Goal: Information Seeking & Learning: Understand process/instructions

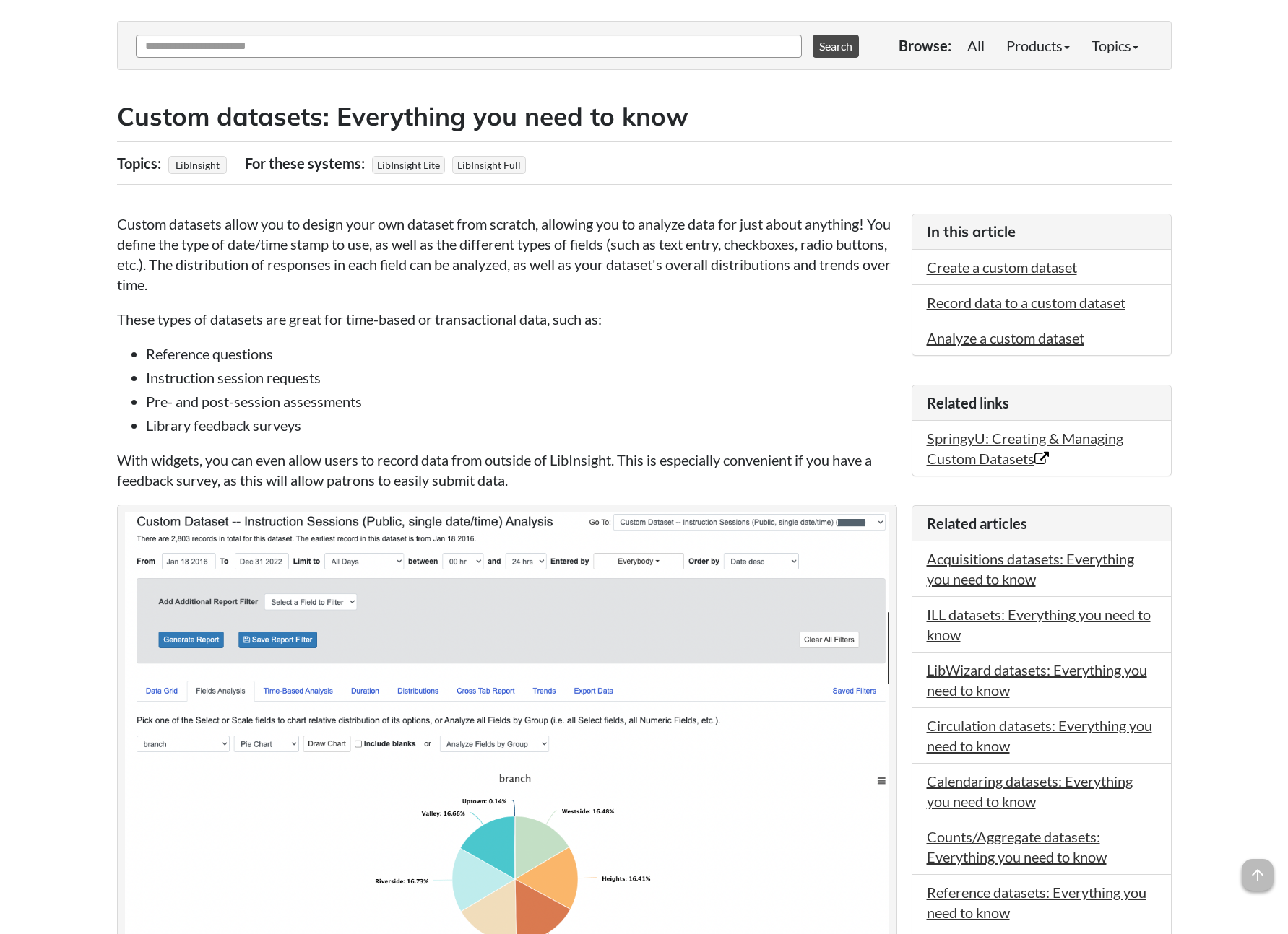
scroll to position [223, 0]
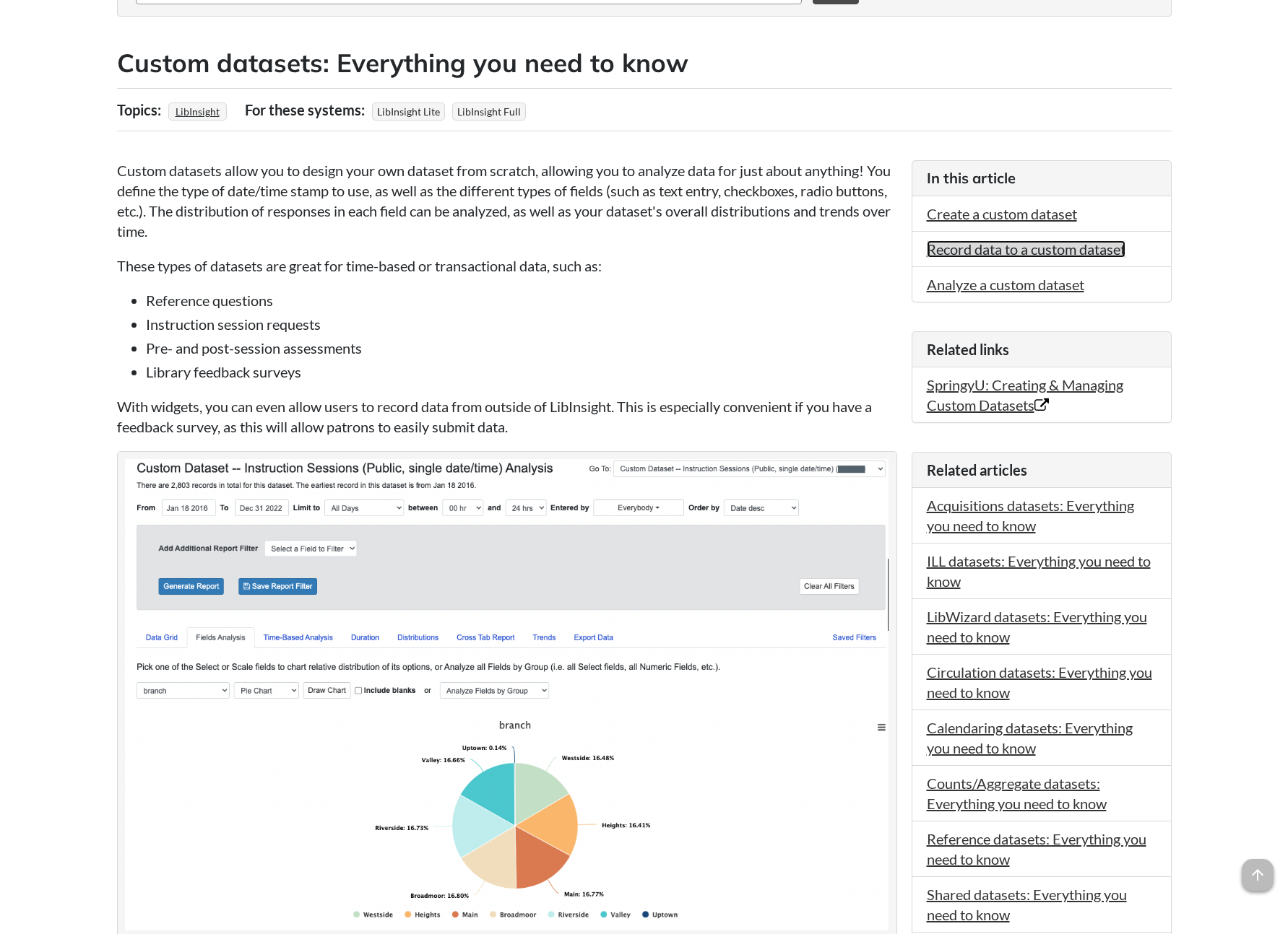
click at [974, 247] on link "Record data to a custom dataset" at bounding box center [1025, 249] width 199 height 17
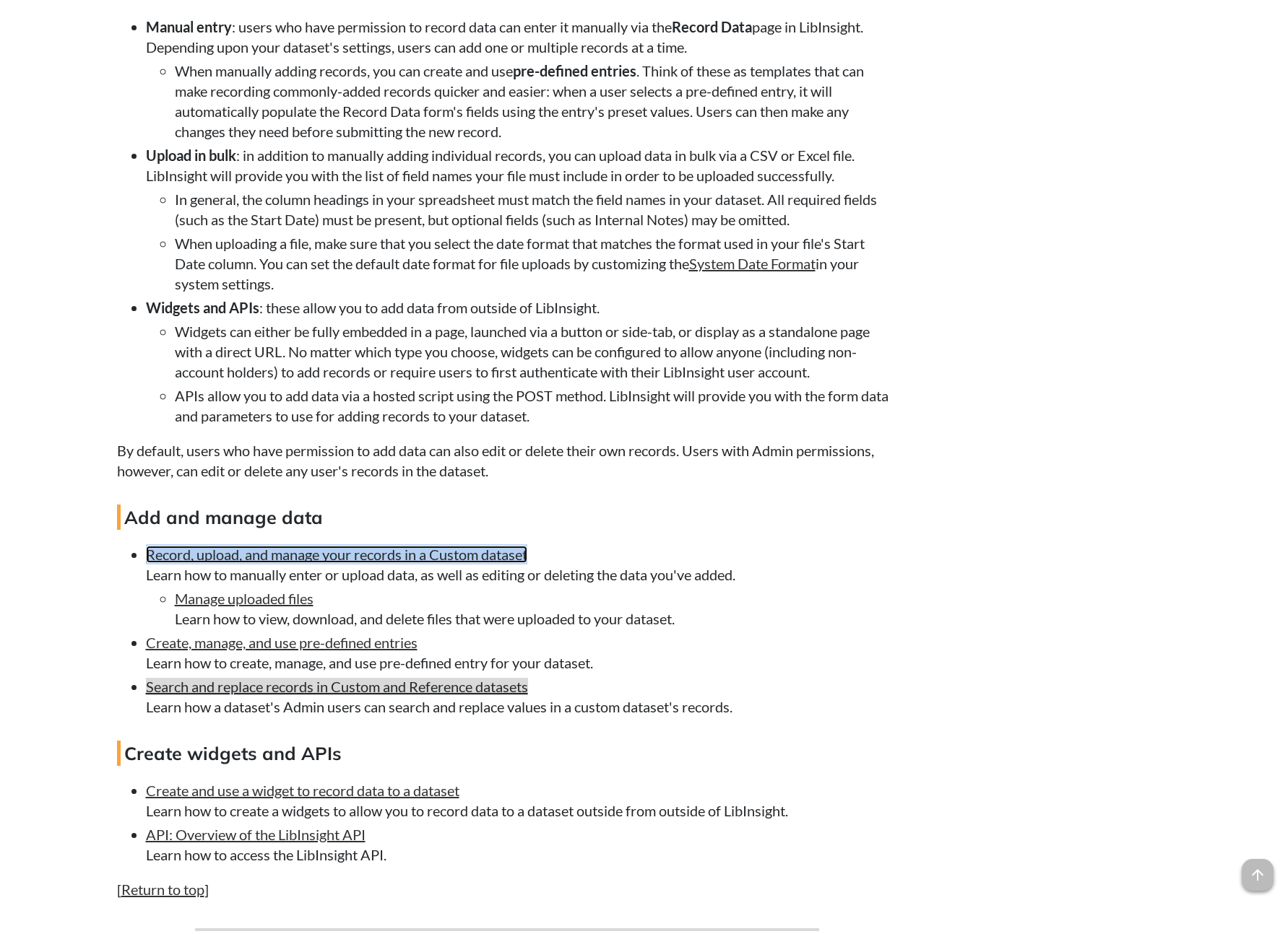
scroll to position [2520, 0]
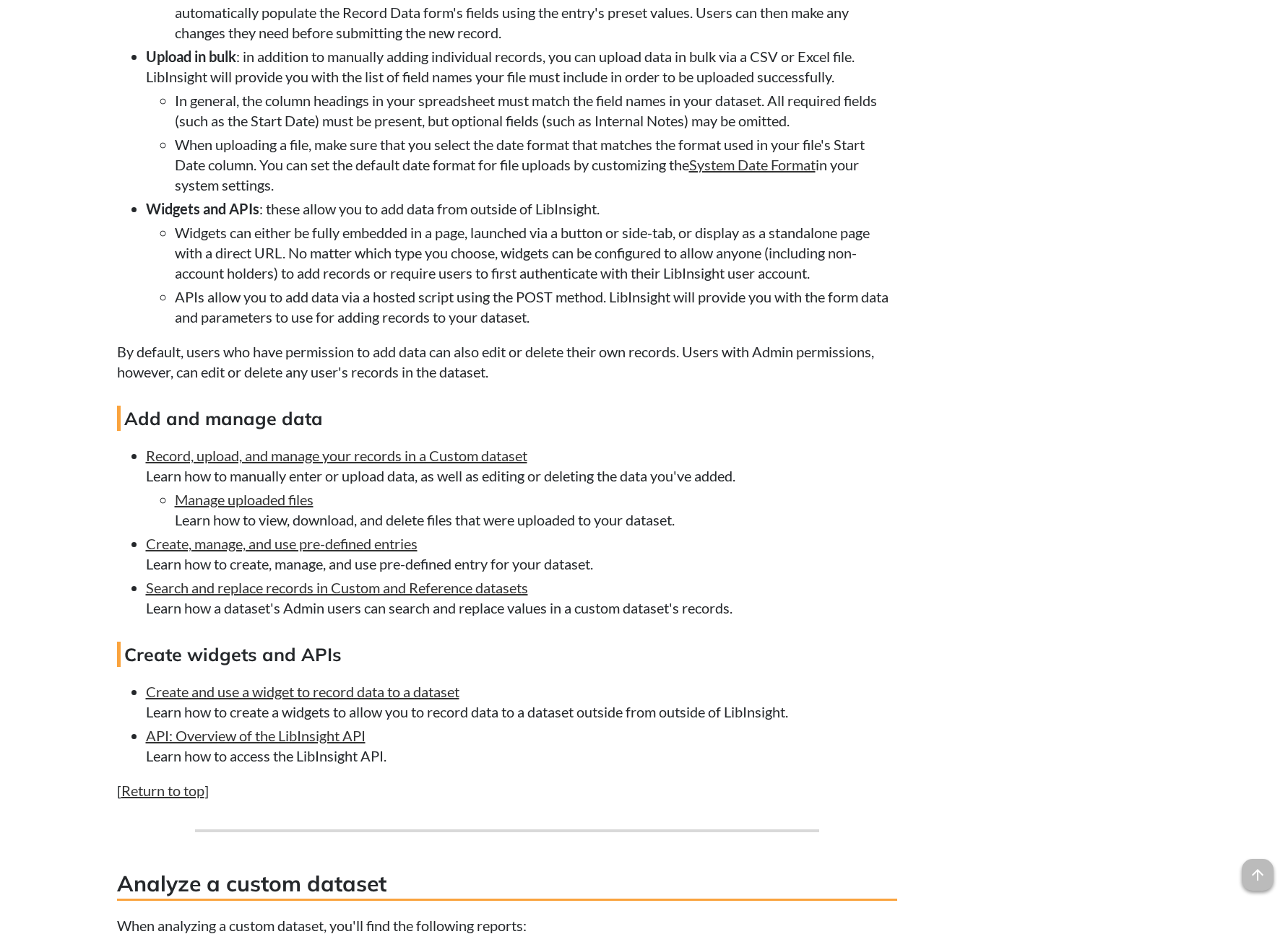
click at [707, 489] on li "Record, upload, and manage your records in a Custom dataset Learn how to manual…" at bounding box center [521, 487] width 751 height 84
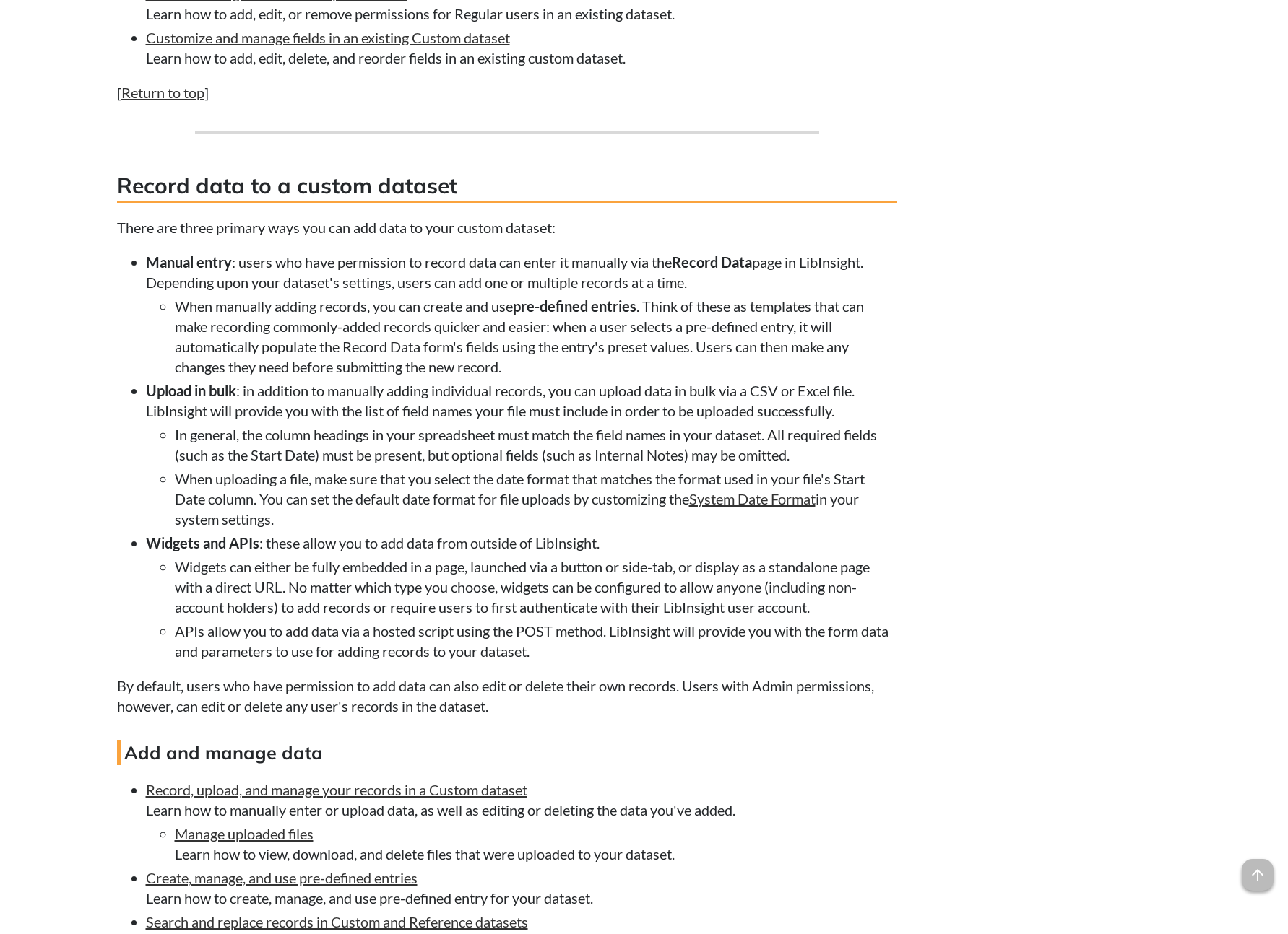
click at [454, 444] on li "In general, the column headings in your spreadsheet must match the field names …" at bounding box center [535, 445] width 722 height 41
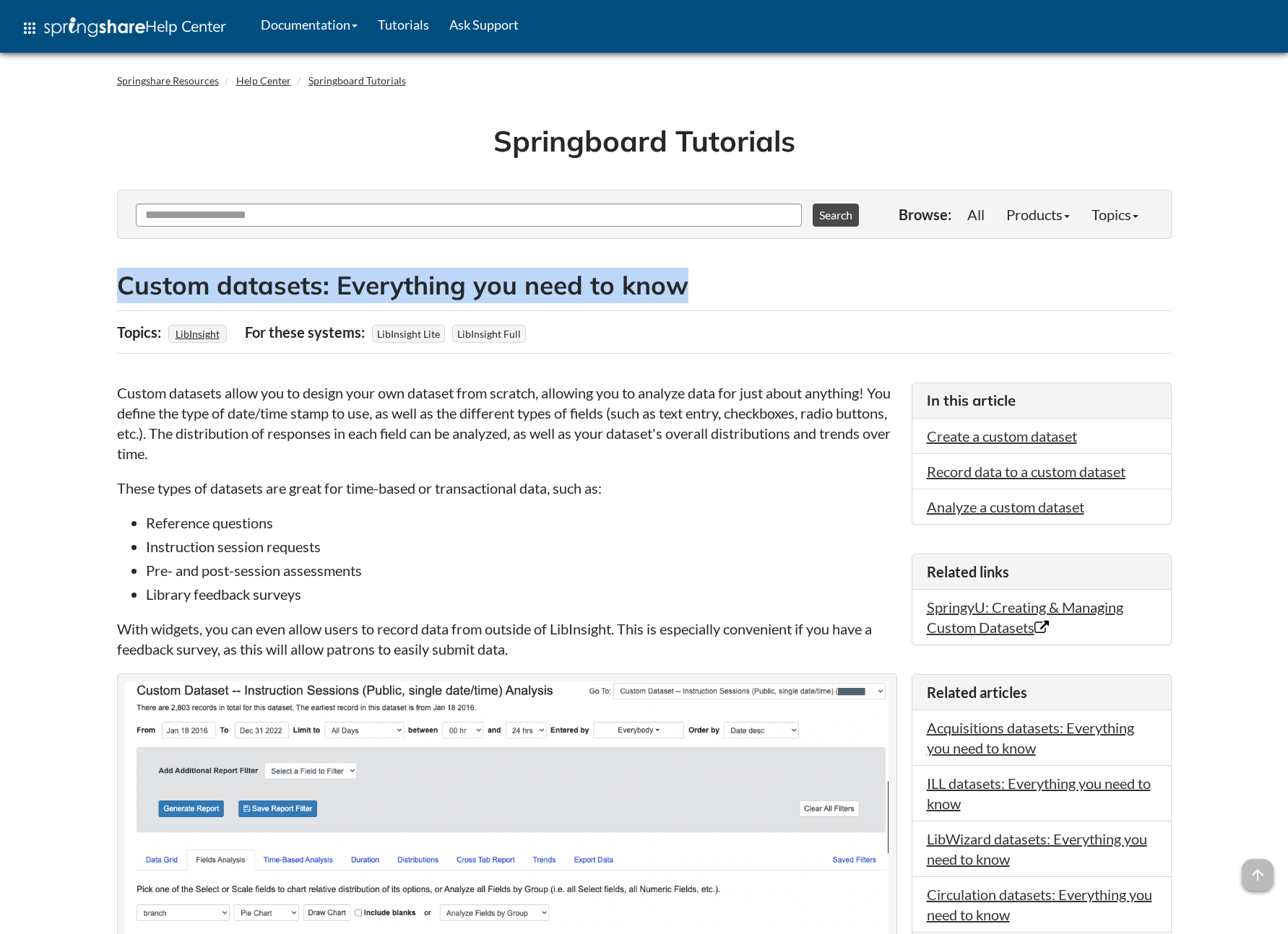
drag, startPoint x: 693, startPoint y: 287, endPoint x: 123, endPoint y: 280, distance: 570.0
click at [123, 280] on h2 "Custom datasets: Everything you need to know" at bounding box center [644, 286] width 1054 height 36
copy h2 "Custom datasets: Everything you need to know"
click at [990, 436] on link "Create a custom dataset" at bounding box center [1001, 436] width 150 height 17
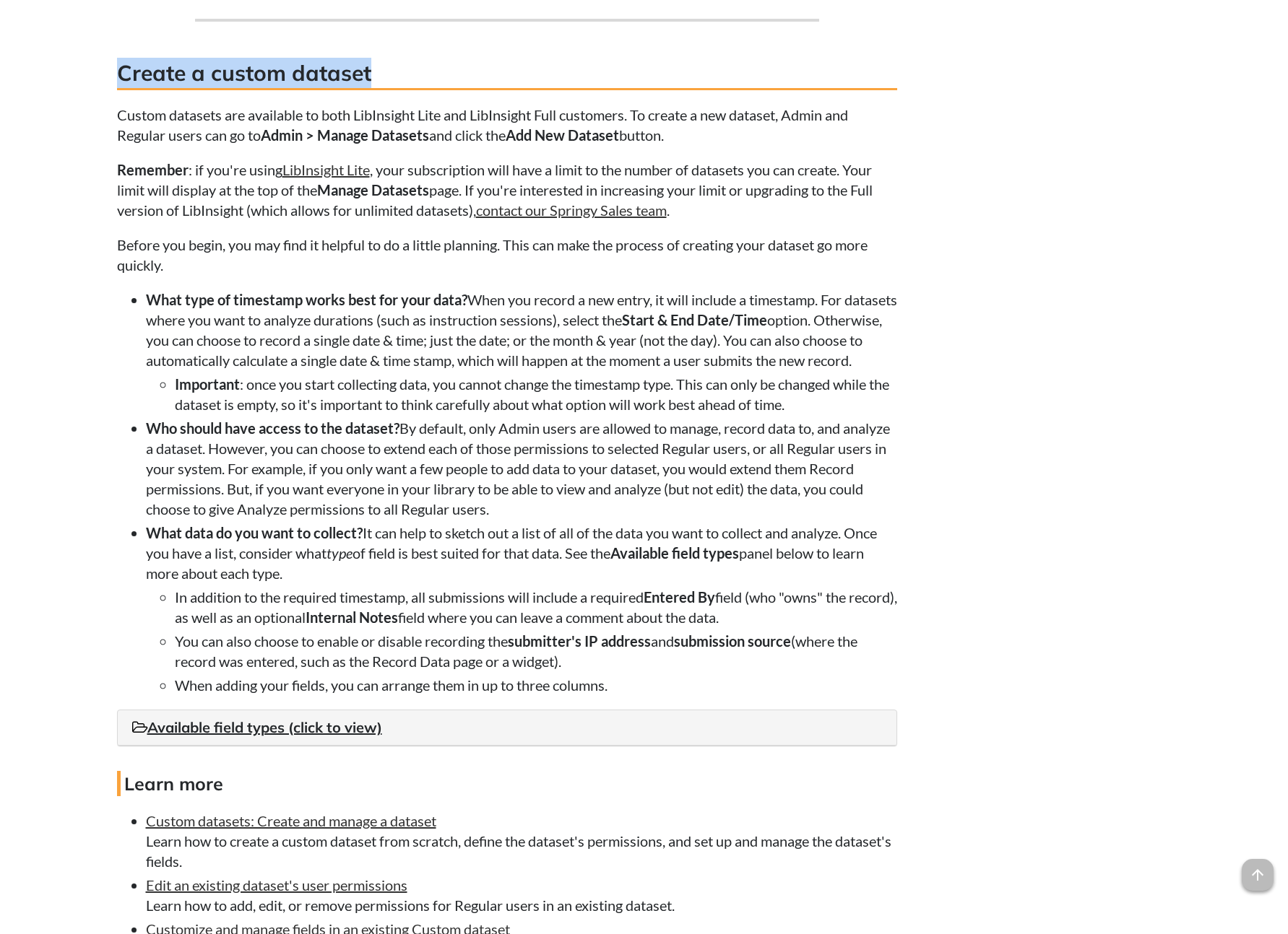
scroll to position [1282, 0]
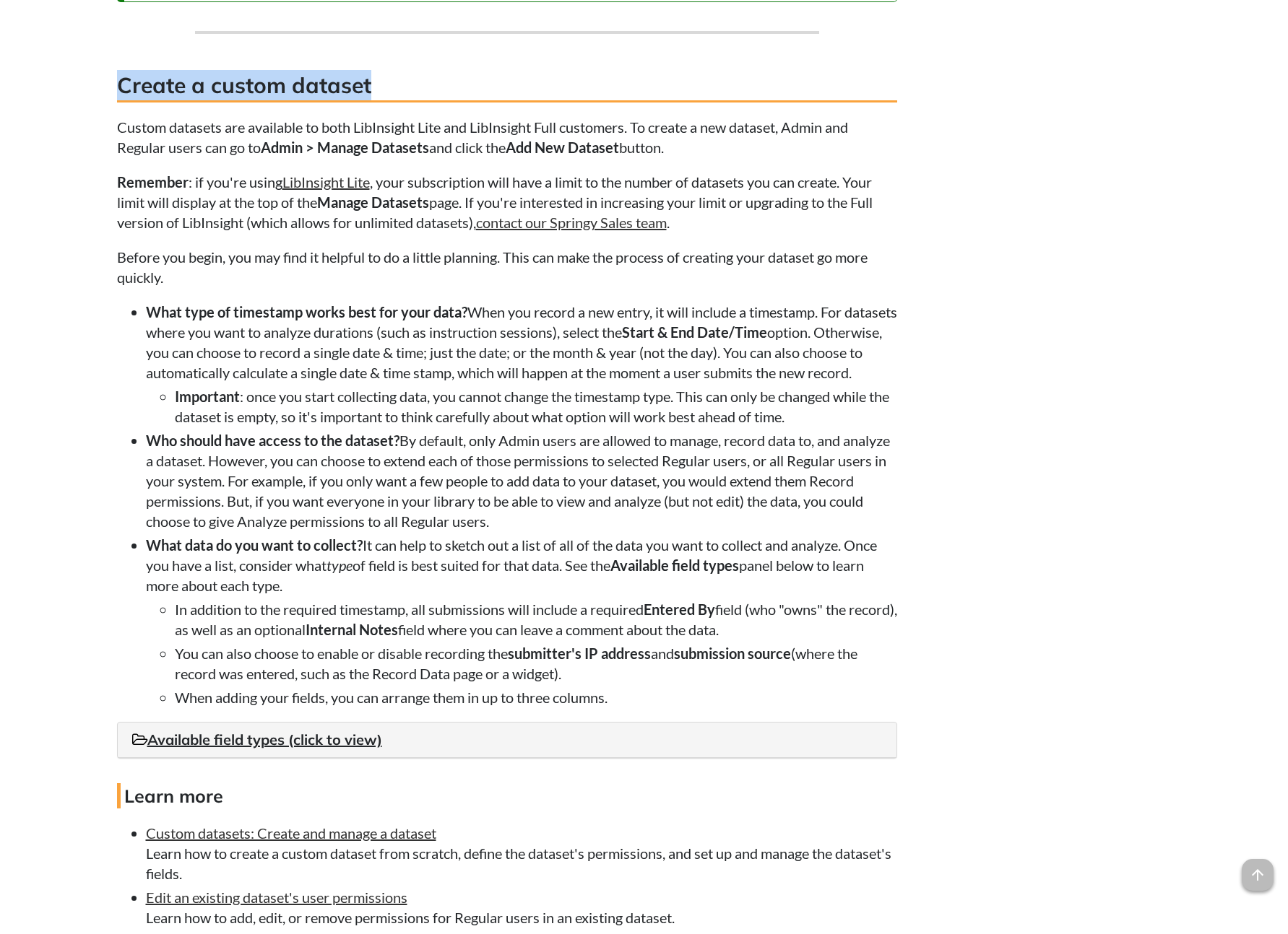
drag, startPoint x: 402, startPoint y: 17, endPoint x: 117, endPoint y: 83, distance: 292.5
click at [117, 83] on h3 "Create a custom dataset" at bounding box center [507, 86] width 780 height 33
copy h3 "Create a custom dataset"
drag, startPoint x: 356, startPoint y: 568, endPoint x: 146, endPoint y: 567, distance: 210.0
click at [146, 567] on li "What data do you want to collect? It can help to sketch out a list of all of th…" at bounding box center [521, 621] width 751 height 172
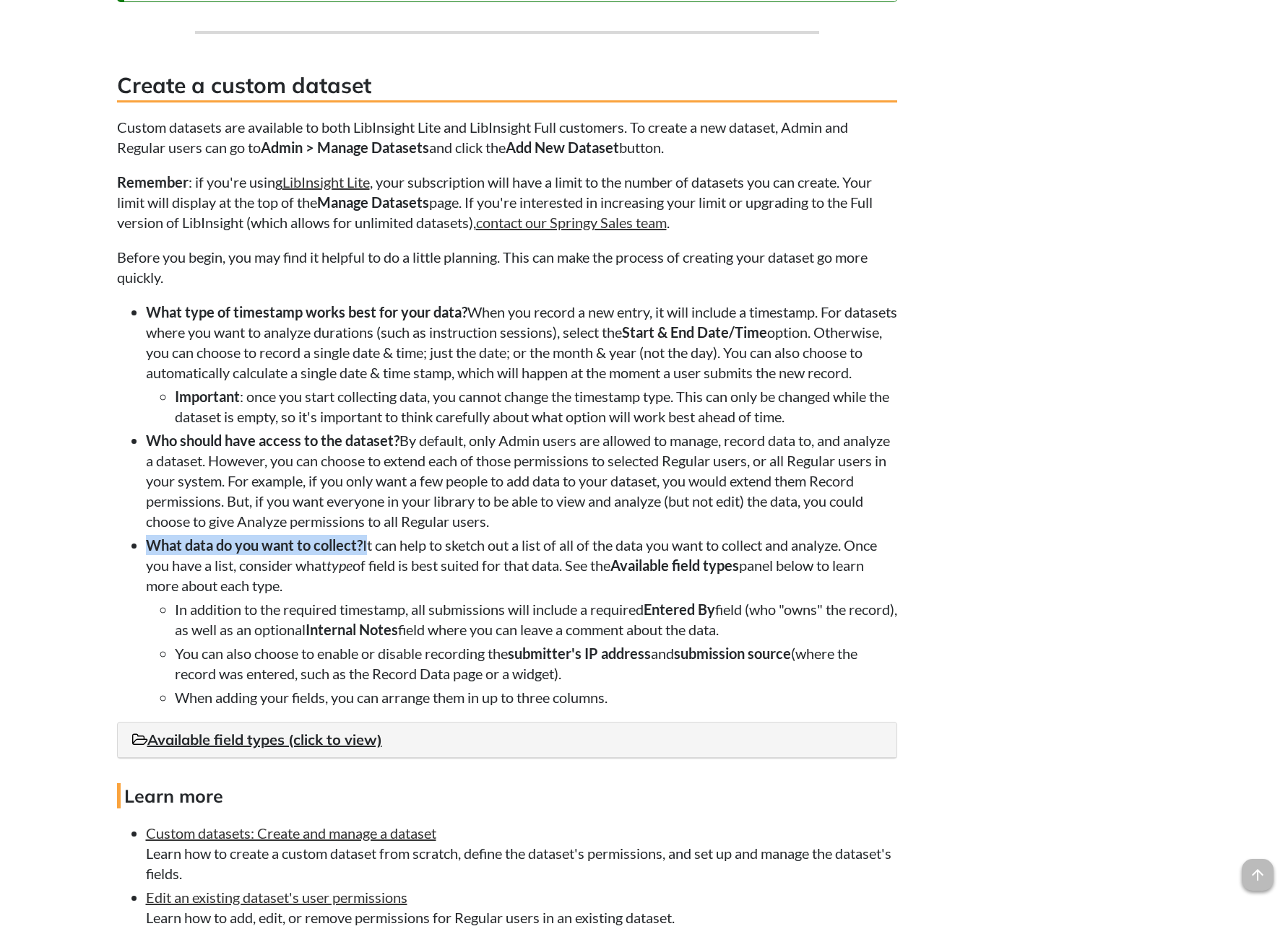
copy li "What data do you want to collect?"
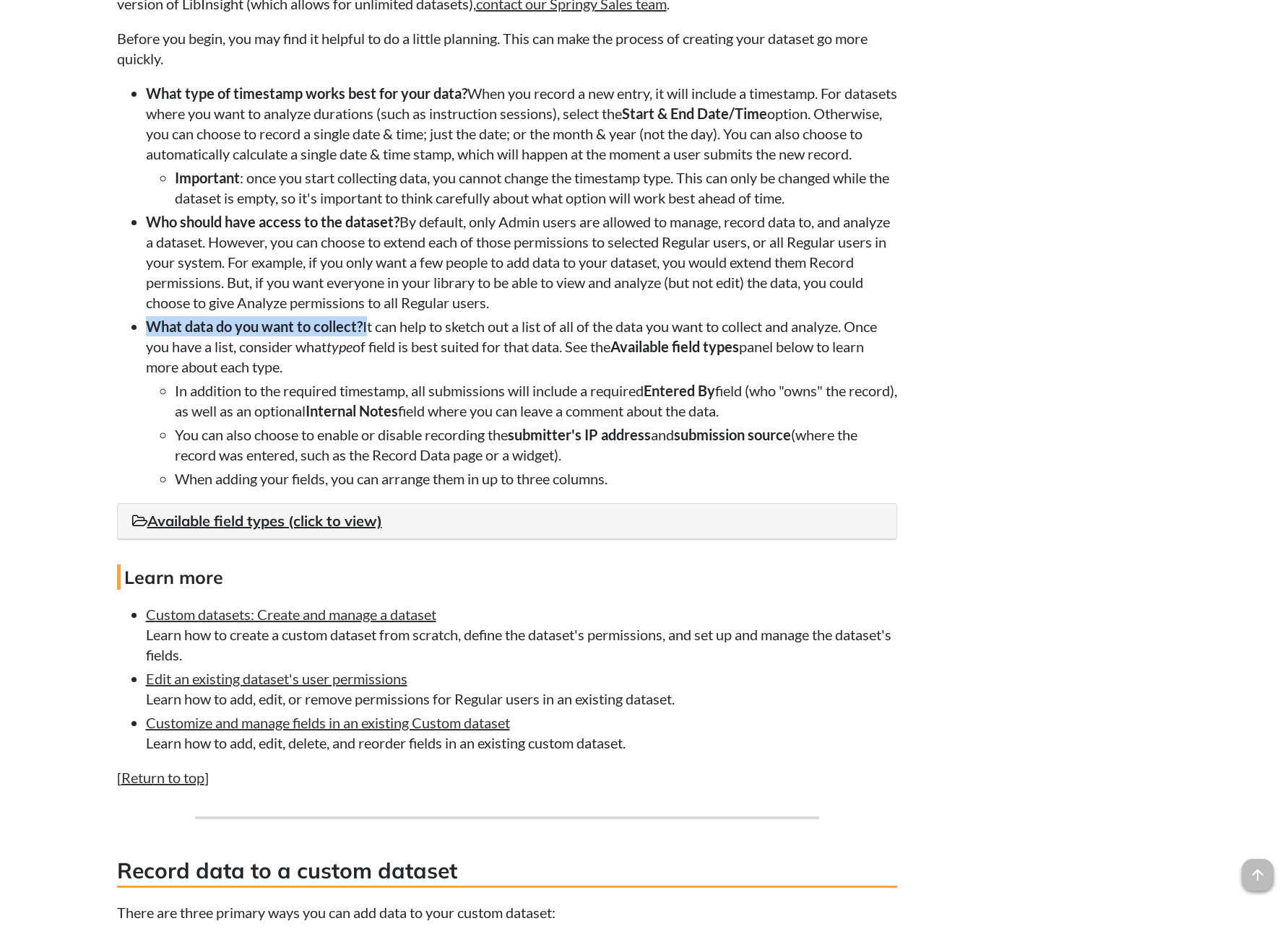
scroll to position [1494, 0]
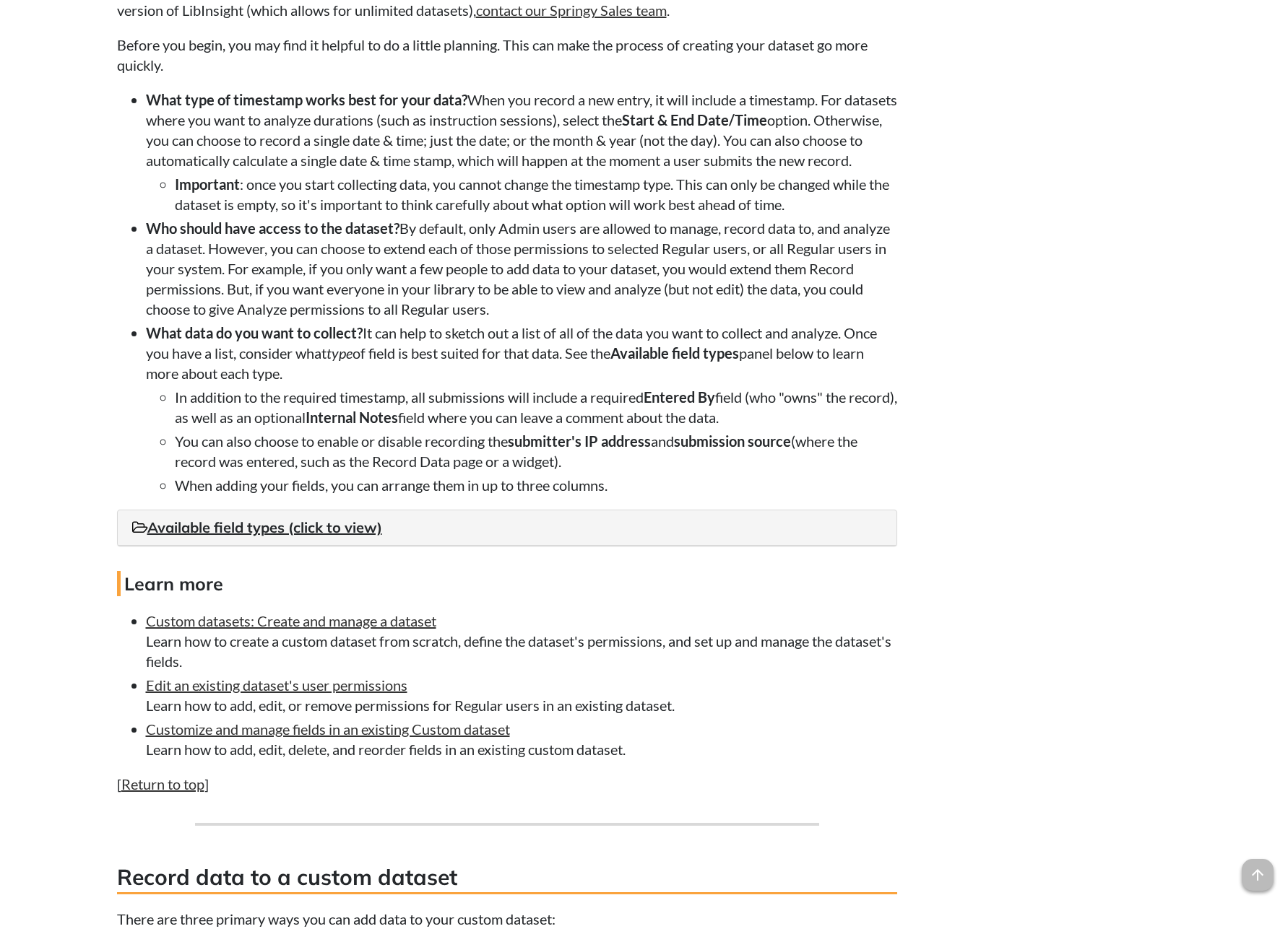
click at [267, 538] on h4 "Available field types (click to view)" at bounding box center [507, 527] width 750 height 20
click at [272, 537] on link "Available field types (click to view)" at bounding box center [257, 527] width 250 height 18
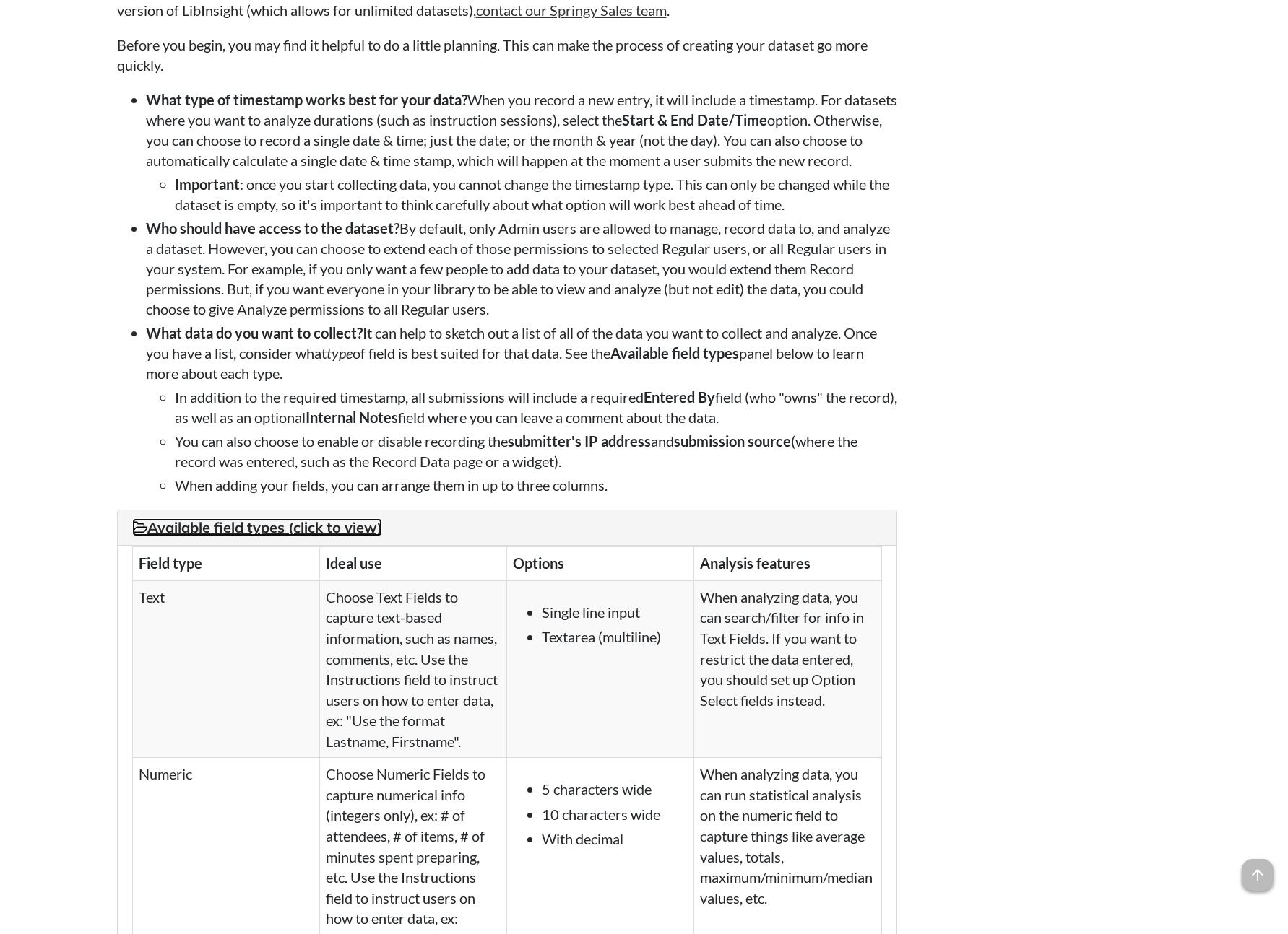
click at [272, 537] on link "Available field types (click to view)" at bounding box center [257, 527] width 250 height 18
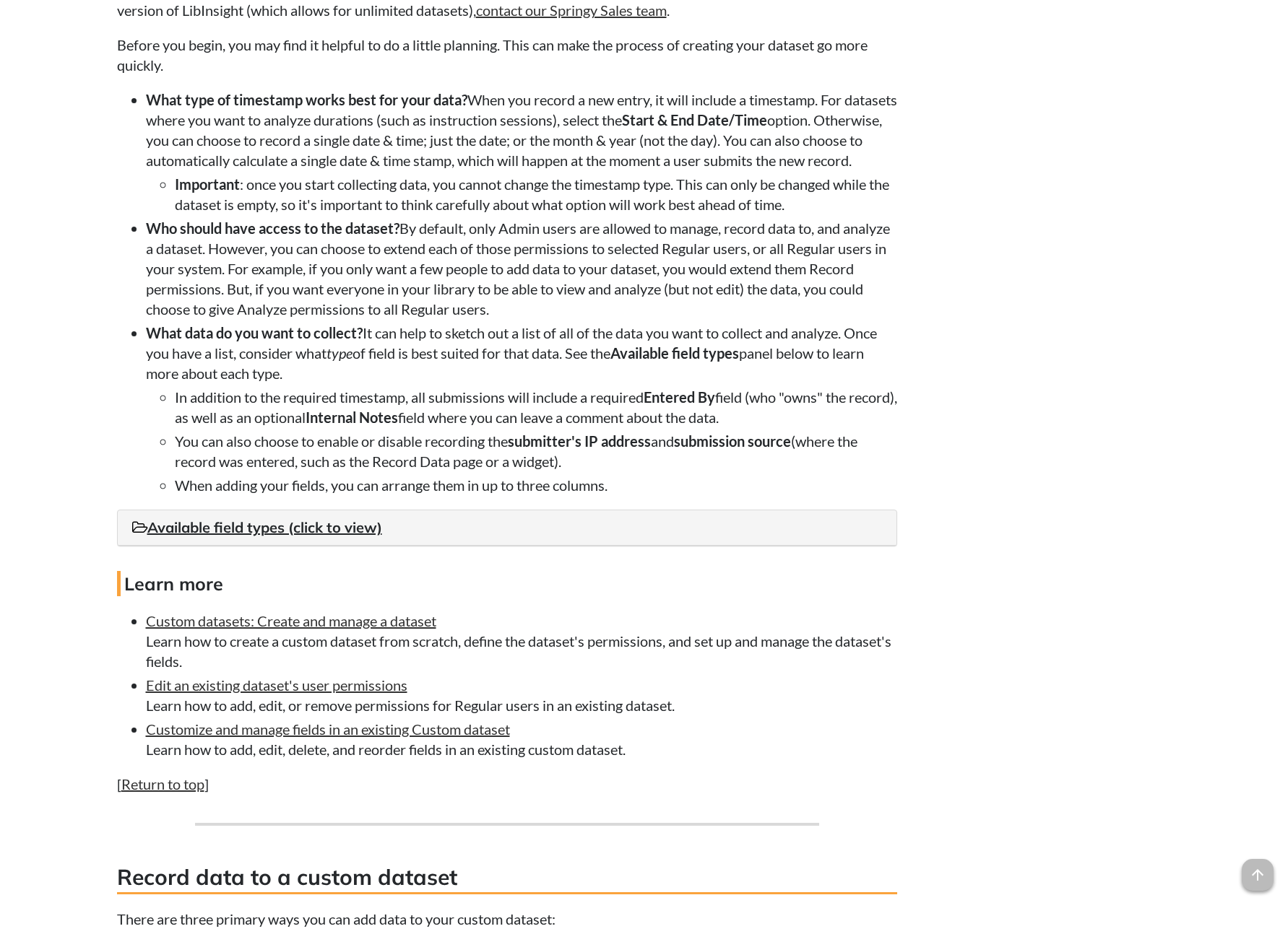
click at [409, 297] on li "Who should have access to the dataset? By default, only Admin users are allowed…" at bounding box center [521, 268] width 751 height 101
click at [745, 279] on li "Who should have access to the dataset? By default, only Admin users are allowed…" at bounding box center [521, 268] width 751 height 101
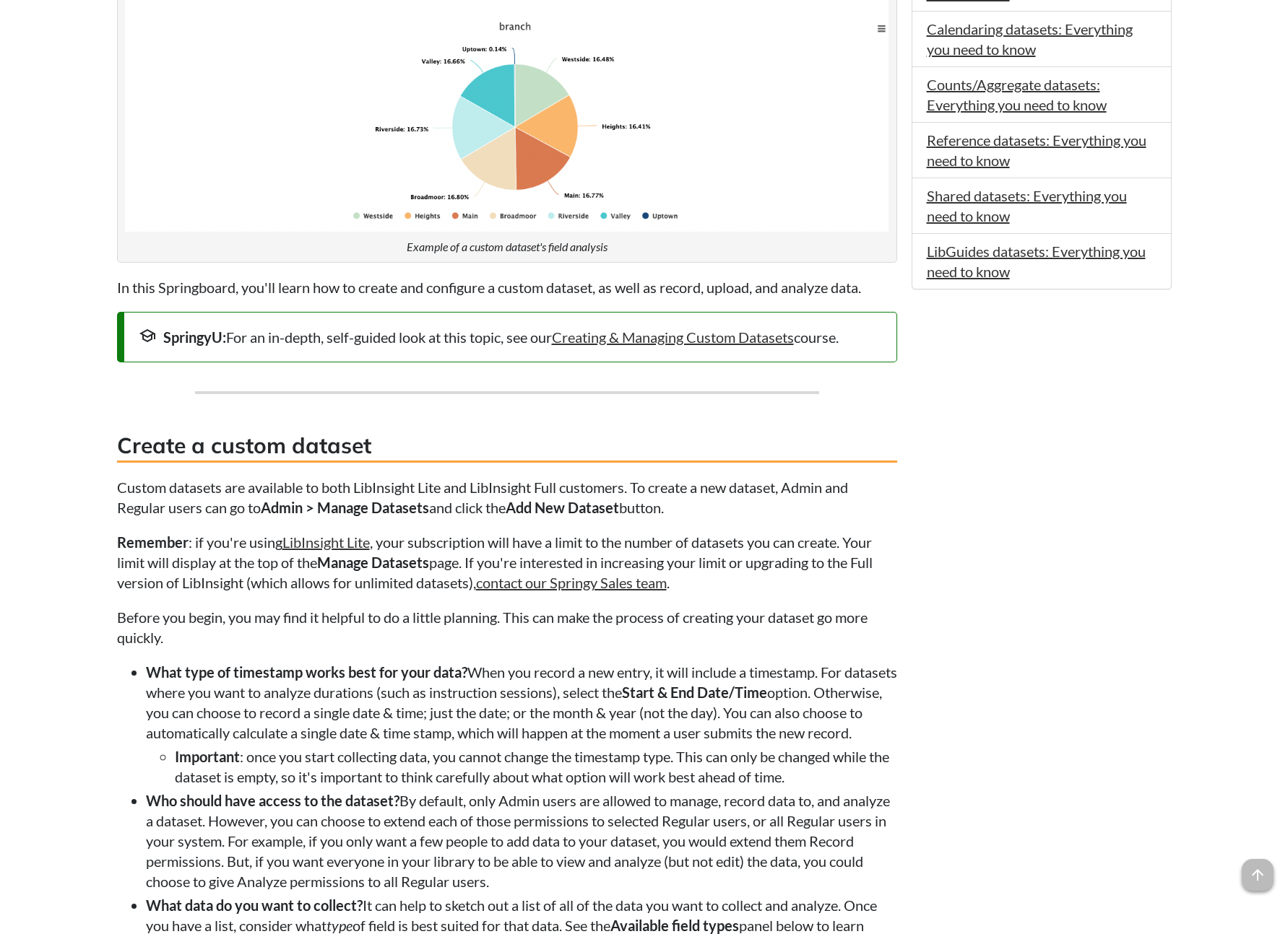
scroll to position [0, 0]
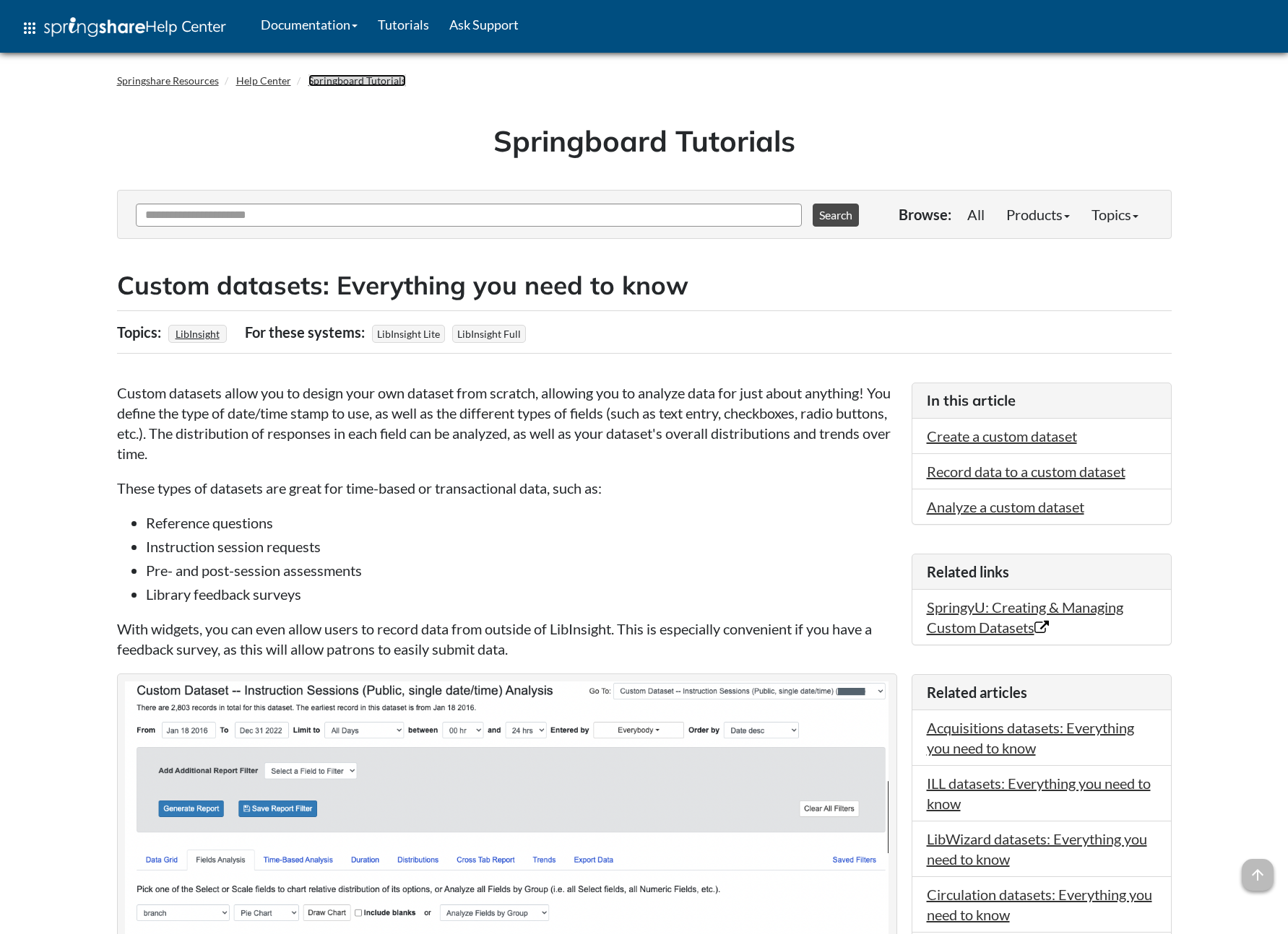
click at [361, 83] on link "Springboard Tutorials" at bounding box center [357, 80] width 98 height 13
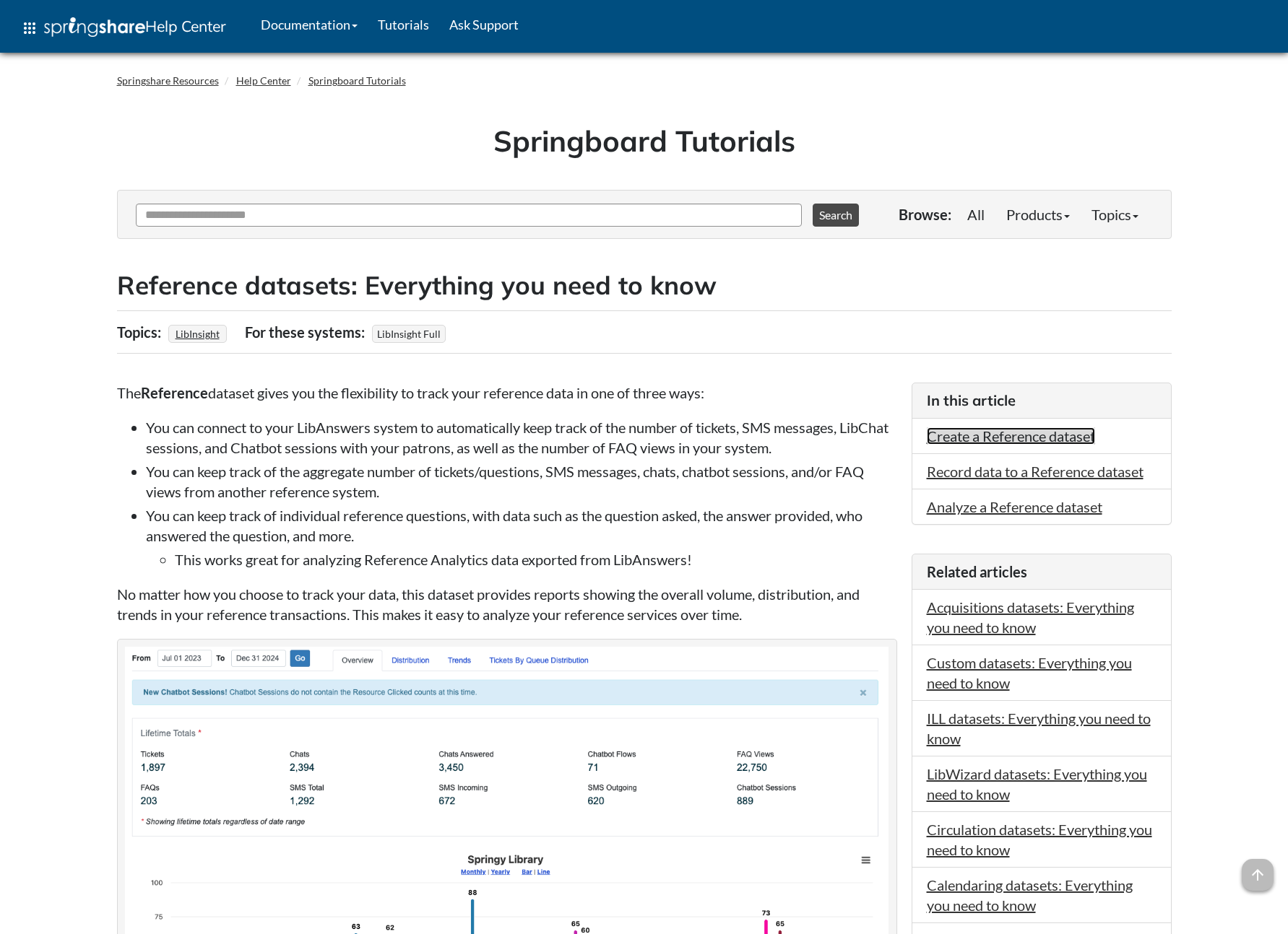
click at [984, 434] on link "Create a Reference dataset" at bounding box center [1011, 436] width 169 height 17
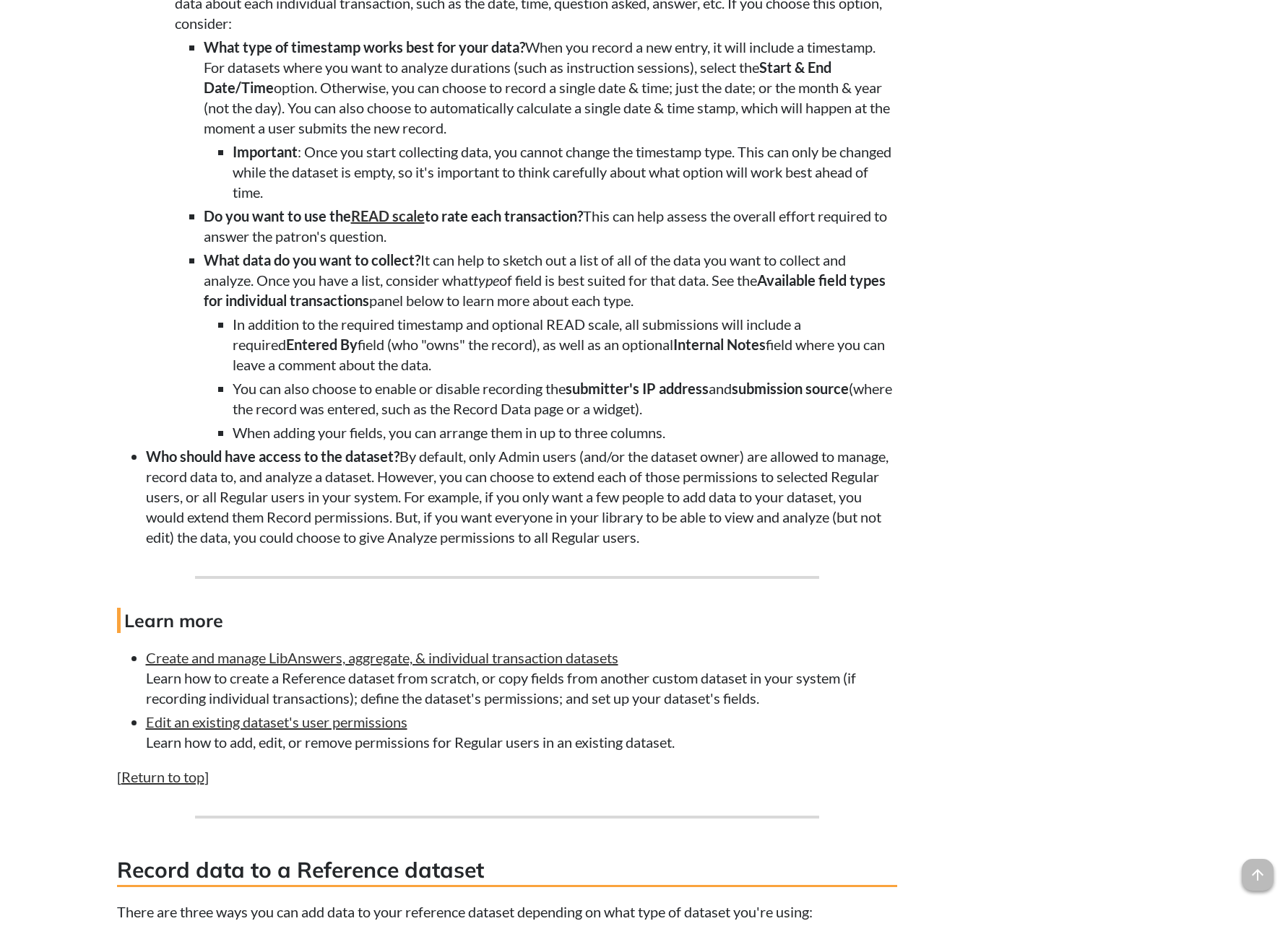
scroll to position [1704, 0]
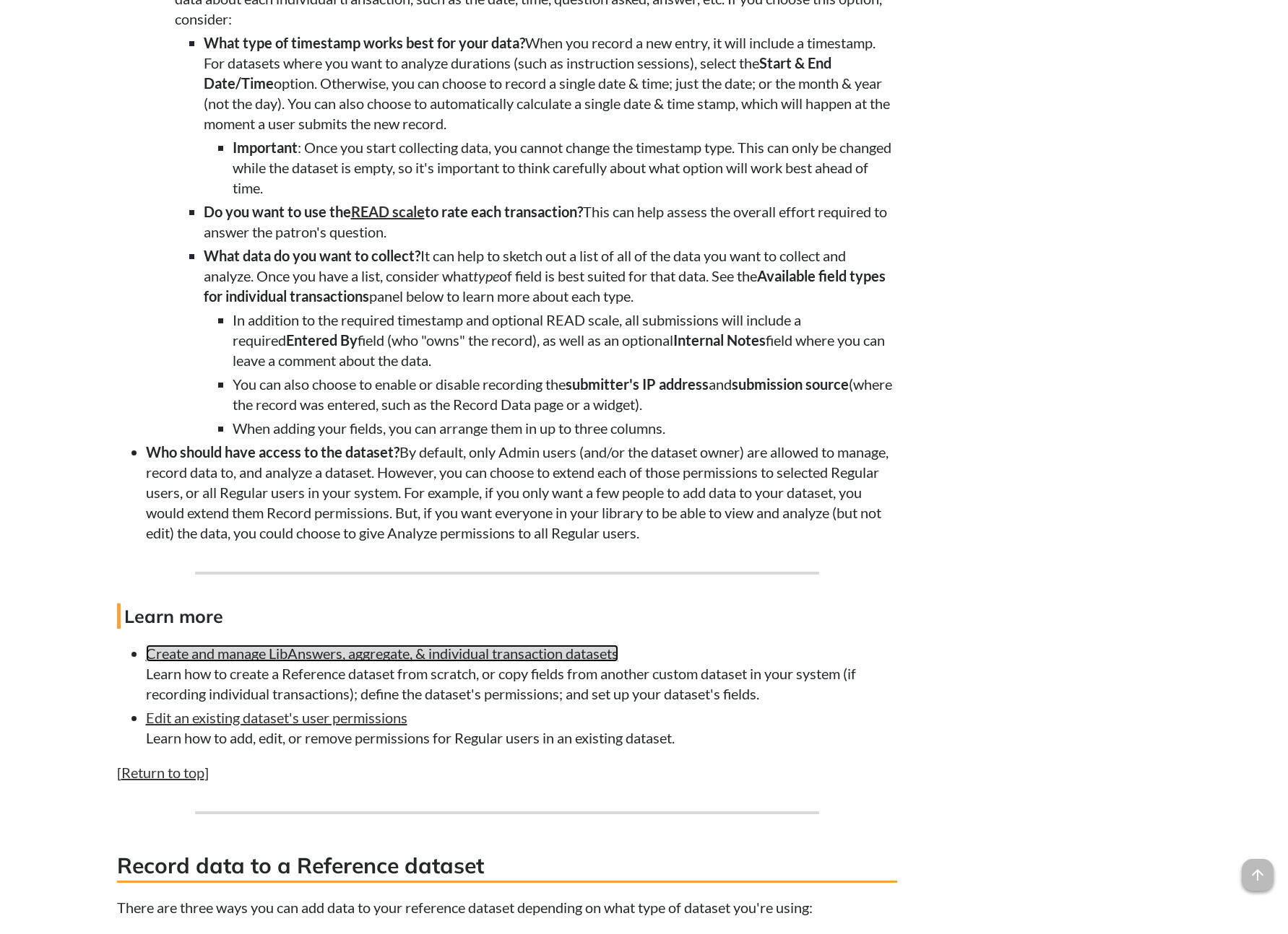
click at [291, 662] on link "Create and manage LibAnswers, aggregate, & individual transaction datasets" at bounding box center [382, 654] width 472 height 17
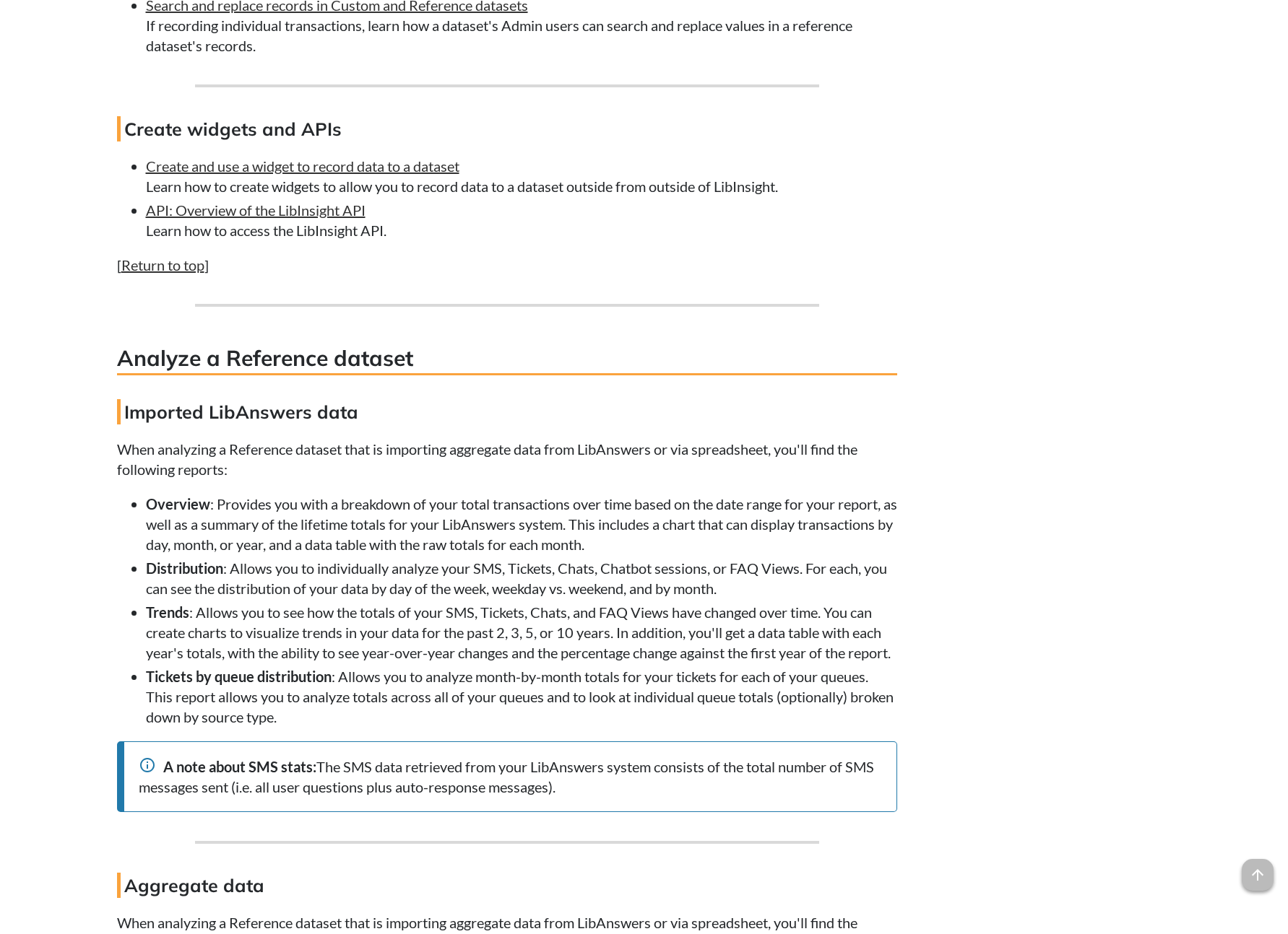
scroll to position [3370, 0]
click at [529, 479] on p "When analyzing a Reference dataset that is importing aggregate data from LibAns…" at bounding box center [507, 458] width 780 height 41
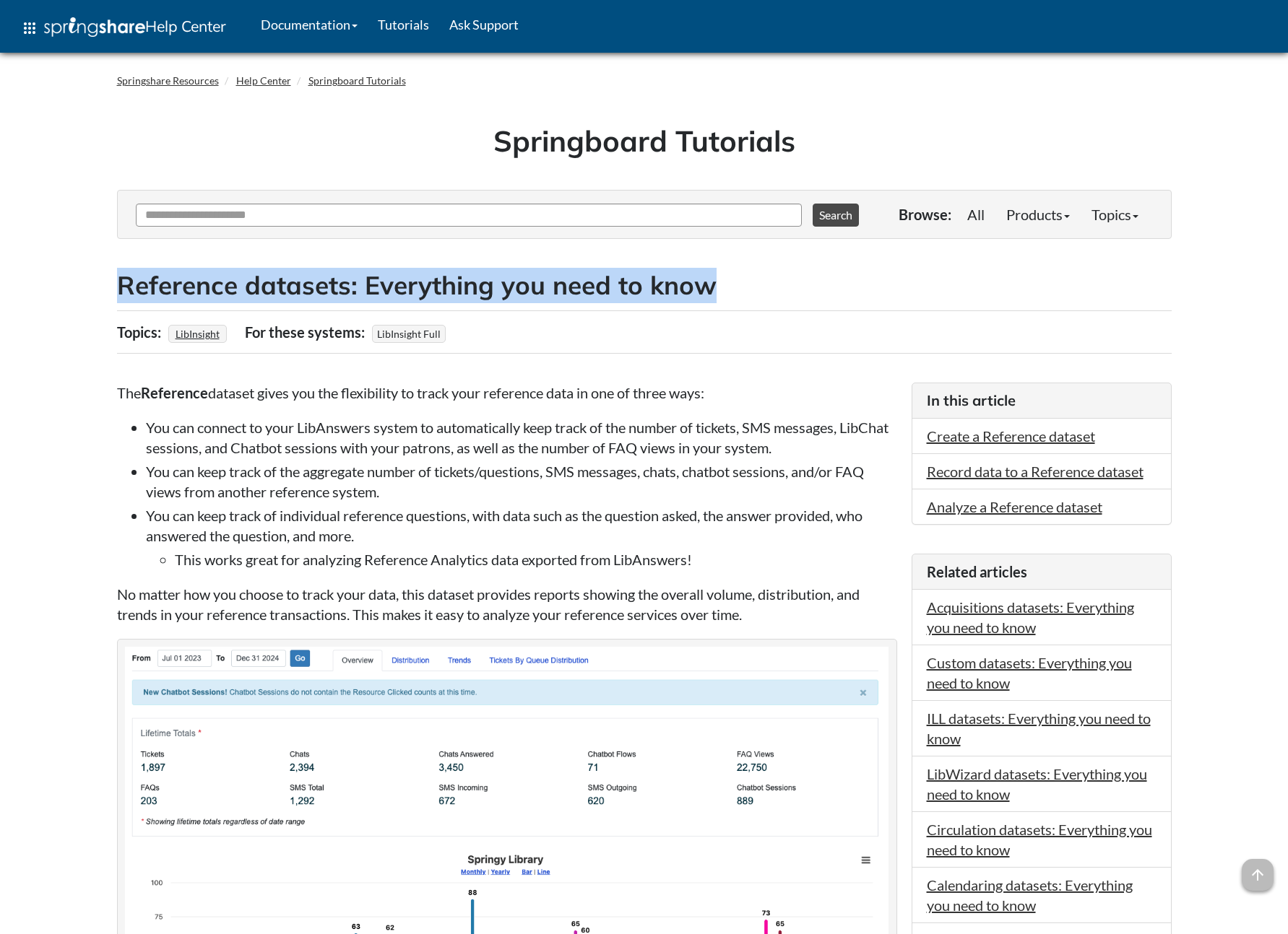
drag, startPoint x: 616, startPoint y: 295, endPoint x: 129, endPoint y: 277, distance: 487.3
click at [120, 276] on h2 "Reference datasets: Everything you need to know" at bounding box center [644, 286] width 1054 height 36
copy h2 "Reference datasets: Everything you need to know"
click at [994, 441] on link "Create a Reference dataset" at bounding box center [1011, 436] width 169 height 17
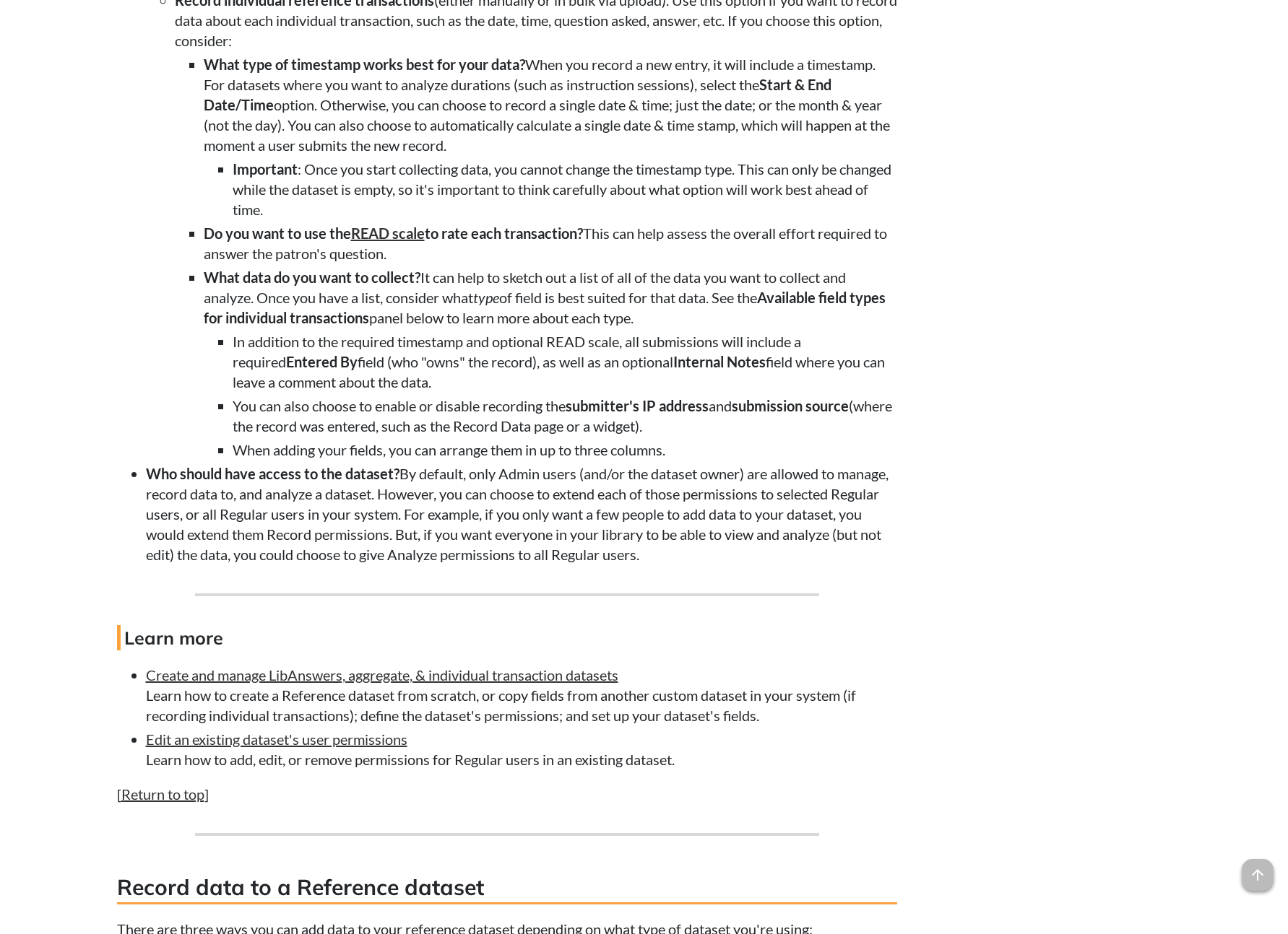
scroll to position [1657, 0]
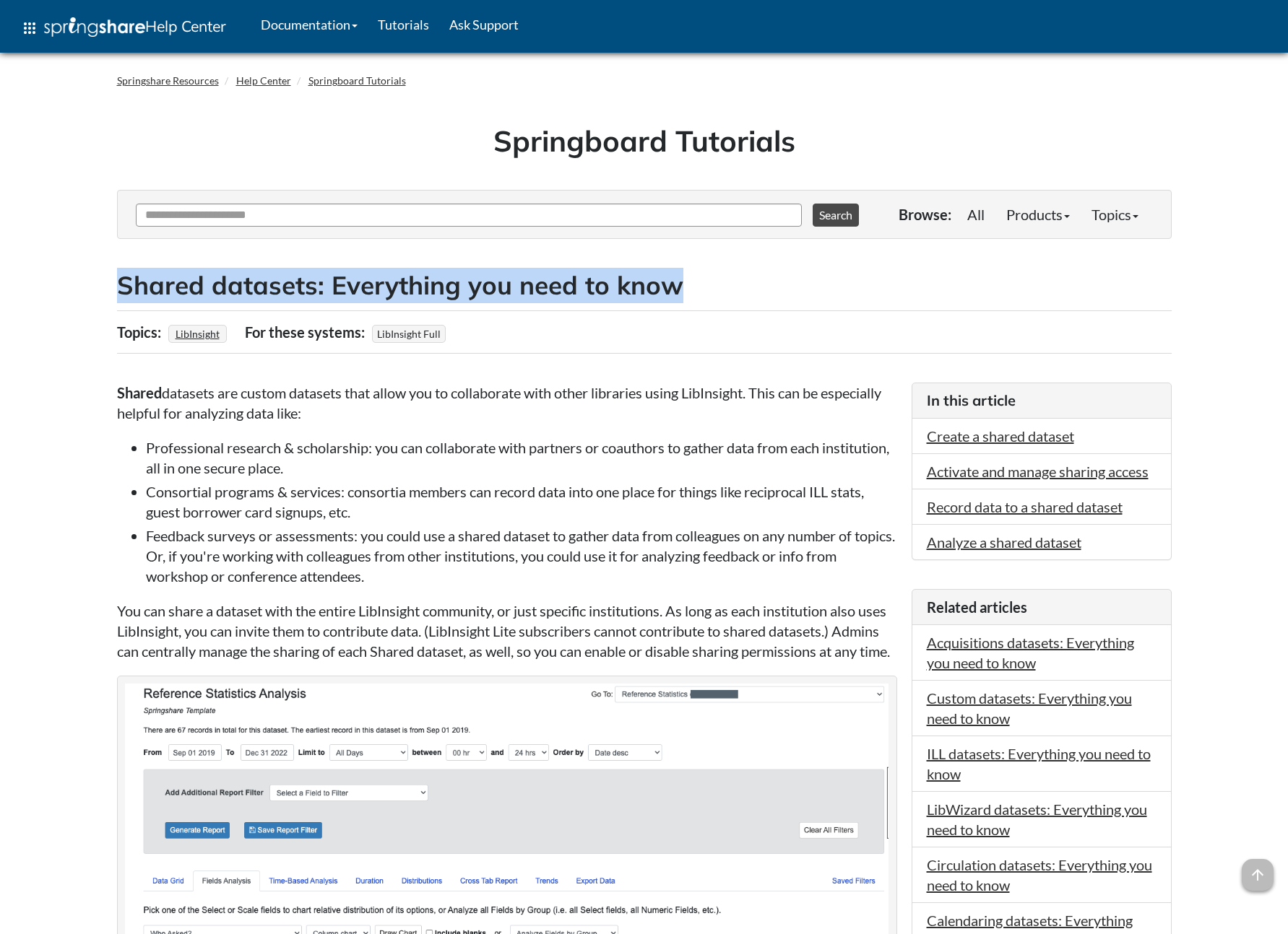
drag, startPoint x: 639, startPoint y: 290, endPoint x: 111, endPoint y: 290, distance: 528.0
copy h2 "Shared datasets: Everything you need to know"
click at [992, 434] on link "Create a shared dataset" at bounding box center [1000, 436] width 147 height 17
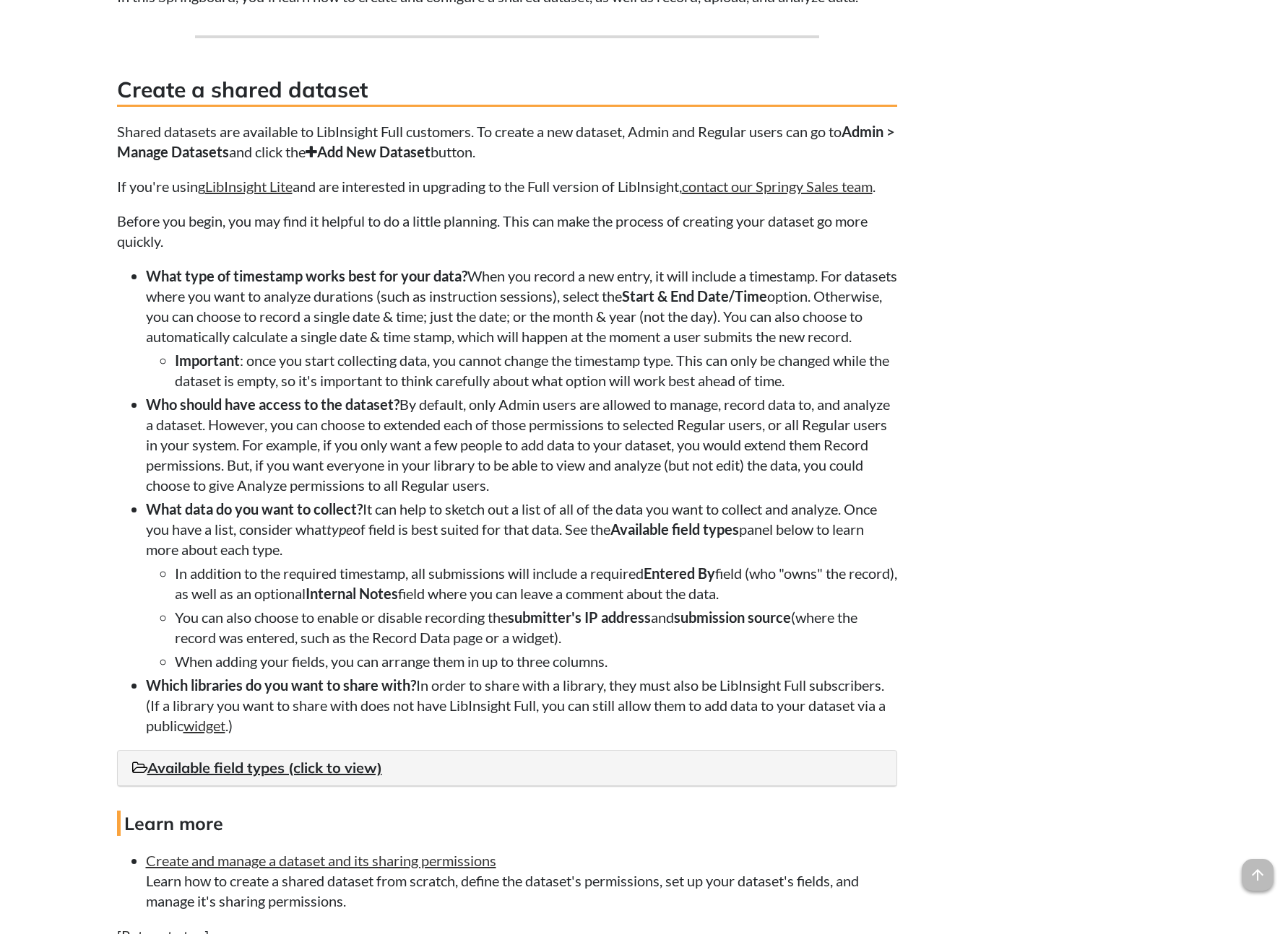
scroll to position [1548, 0]
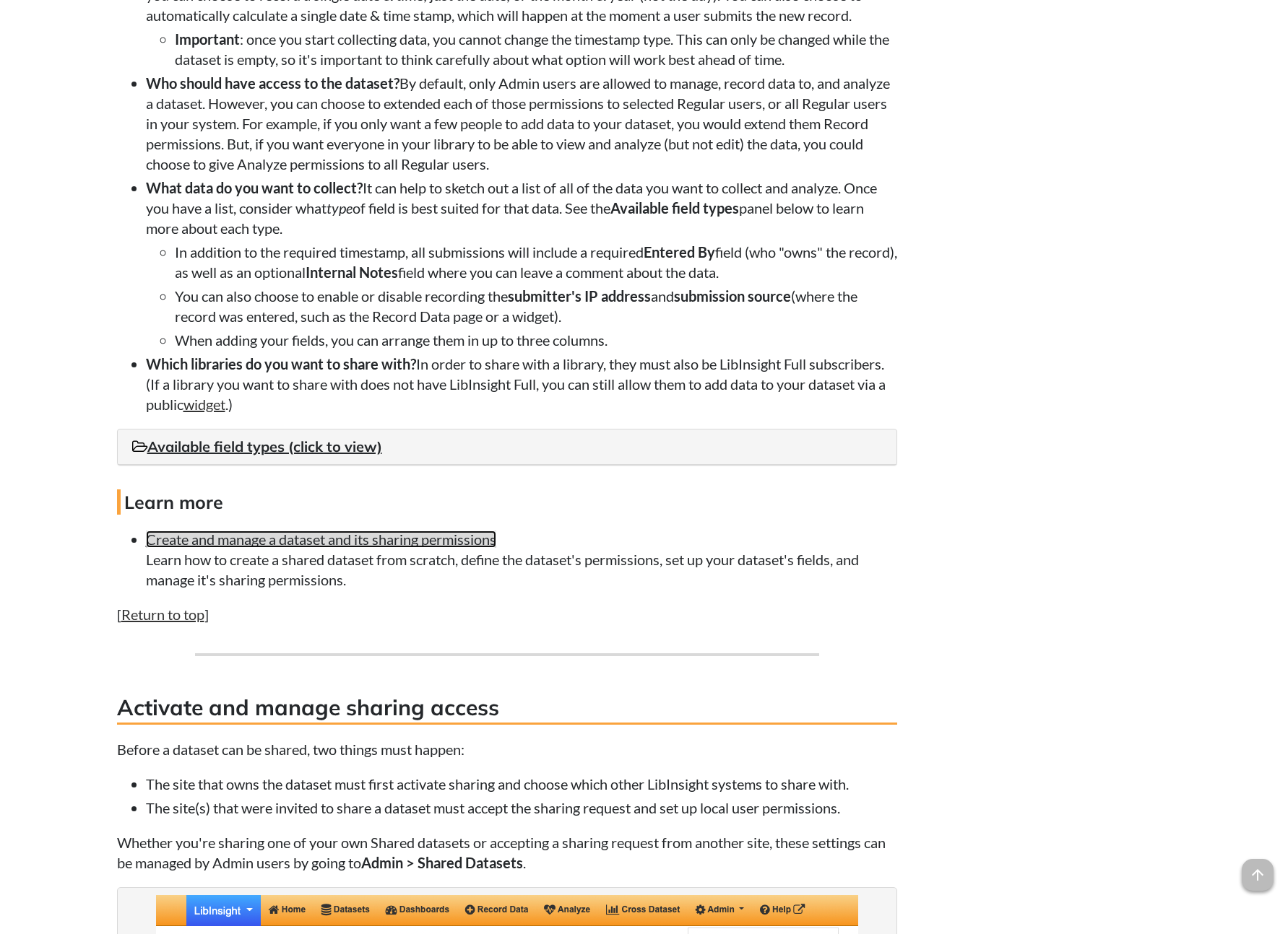
click at [310, 548] on link "Create and manage a dataset and its sharing permissions" at bounding box center [321, 540] width 350 height 17
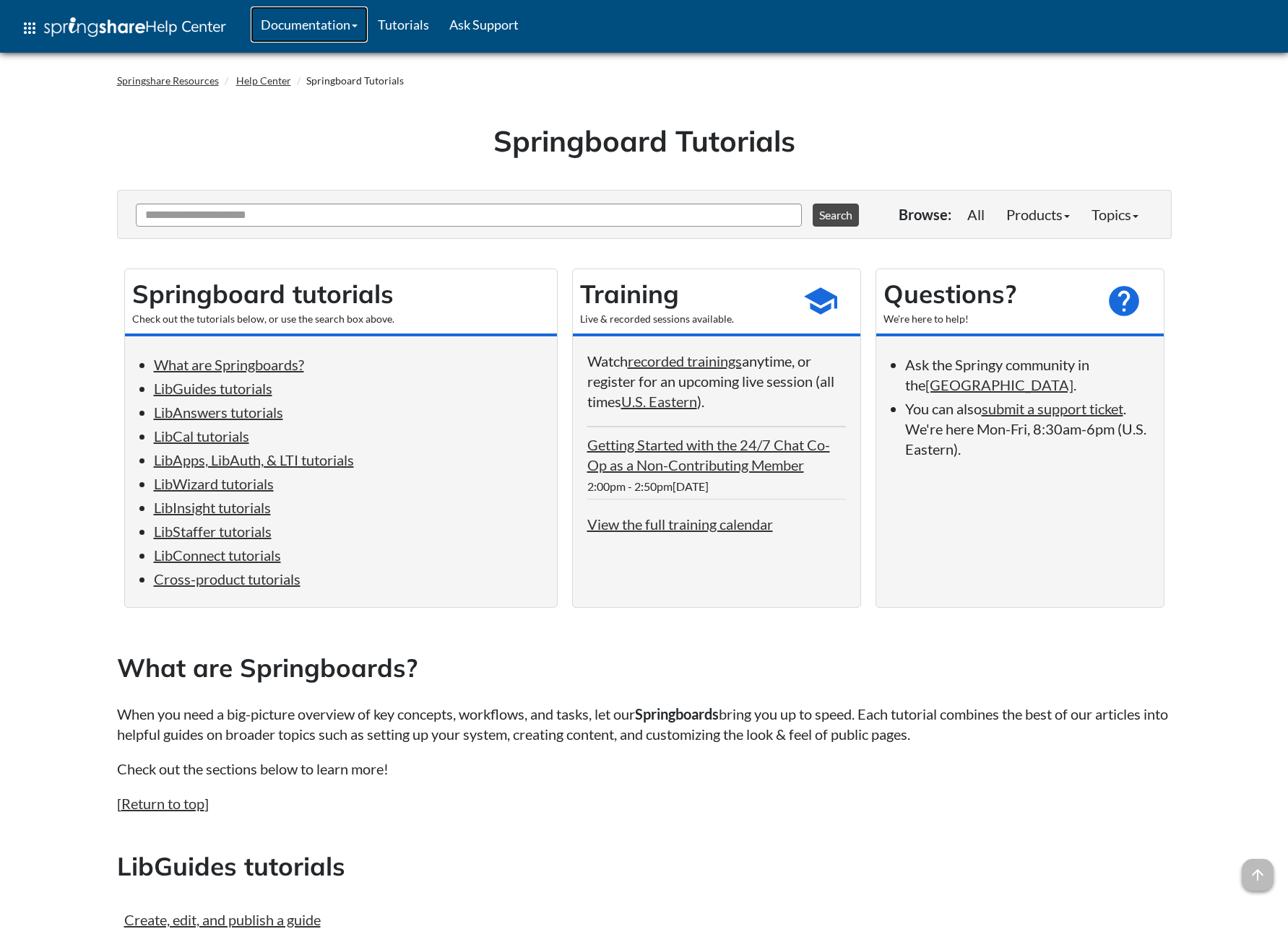
click at [335, 26] on link "Documentation" at bounding box center [309, 24] width 117 height 36
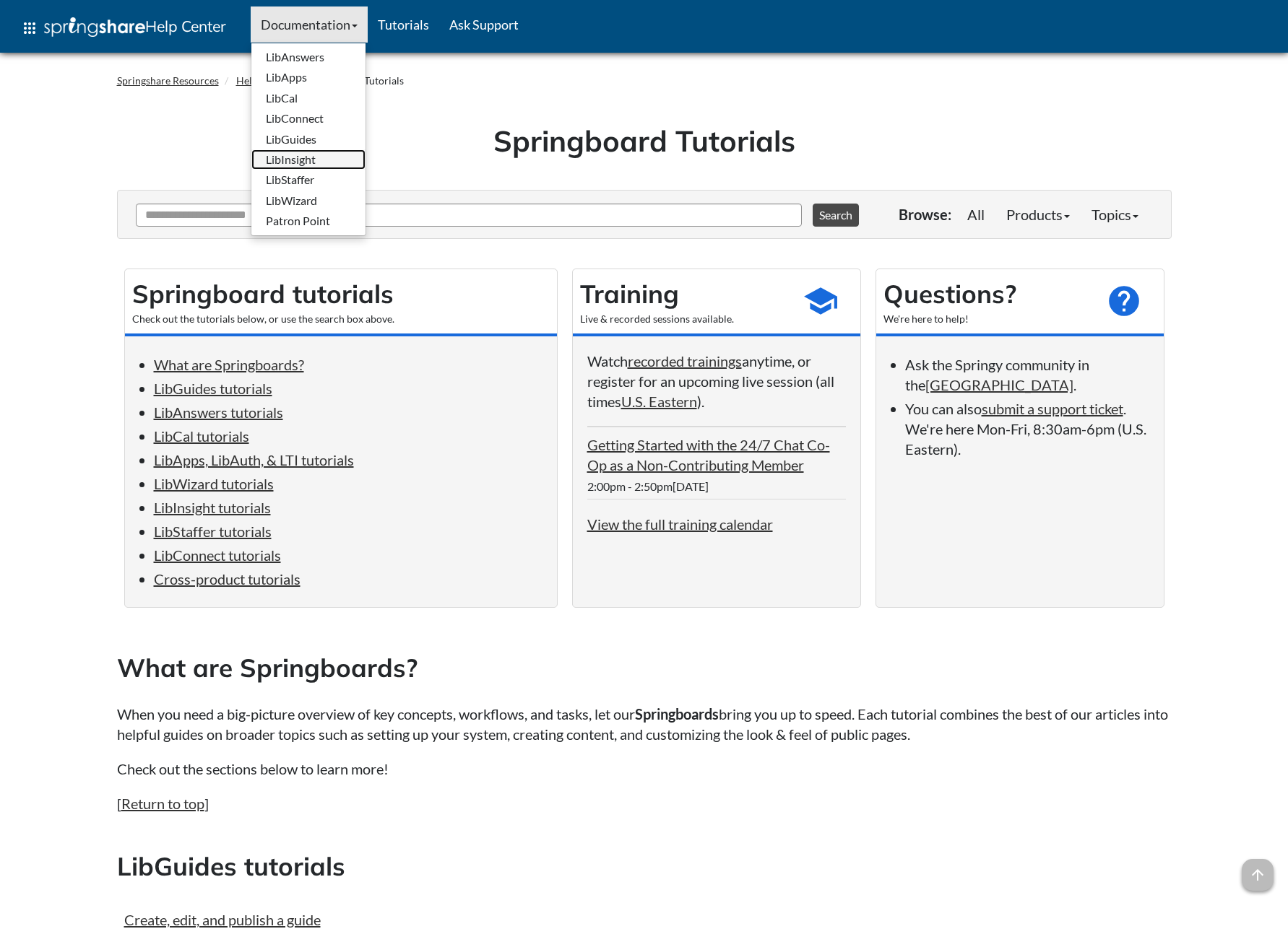
click at [331, 151] on link "LibInsight" at bounding box center [308, 159] width 114 height 20
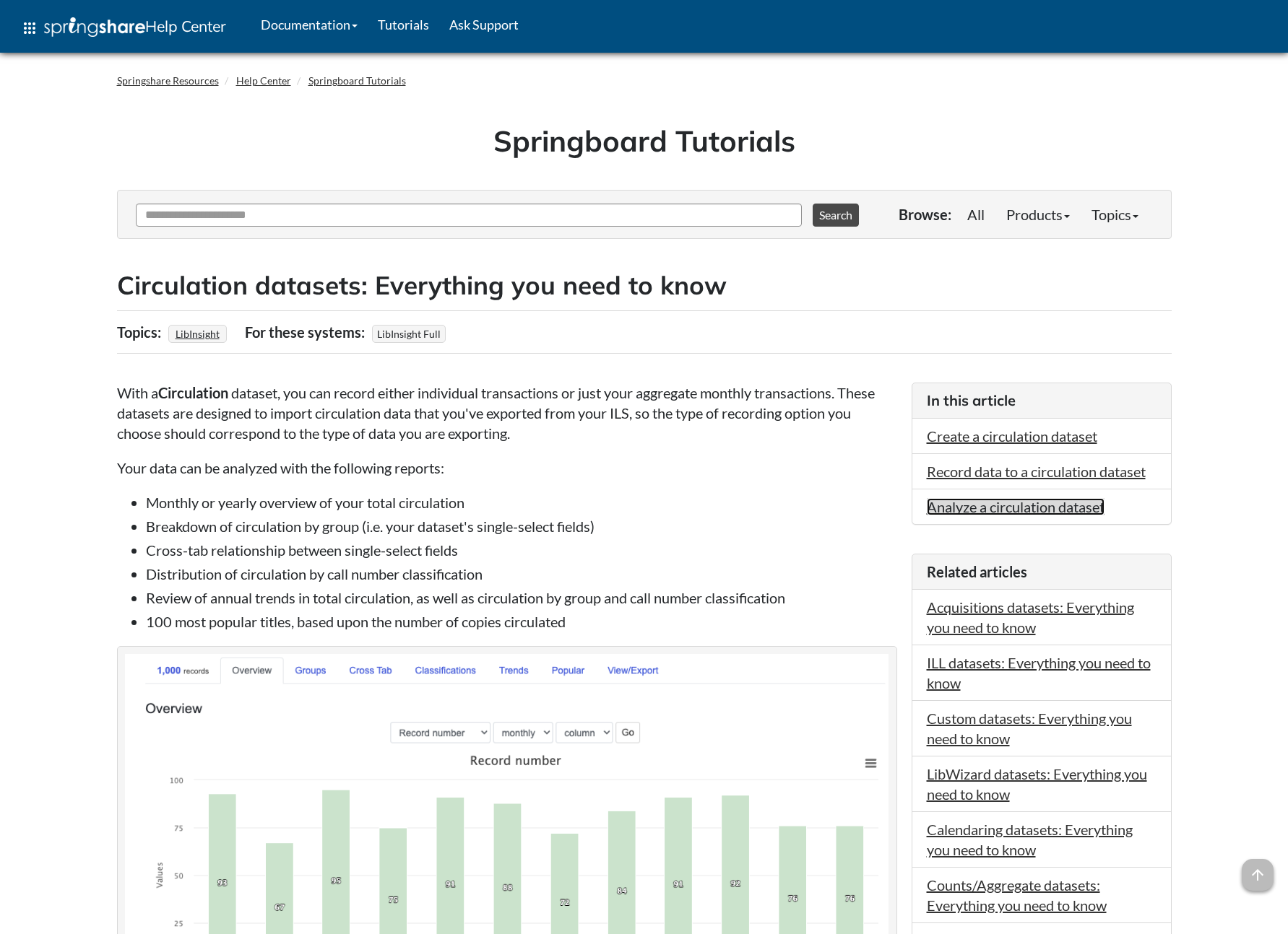
click at [971, 504] on link "Analyze a circulation dataset" at bounding box center [1015, 507] width 177 height 17
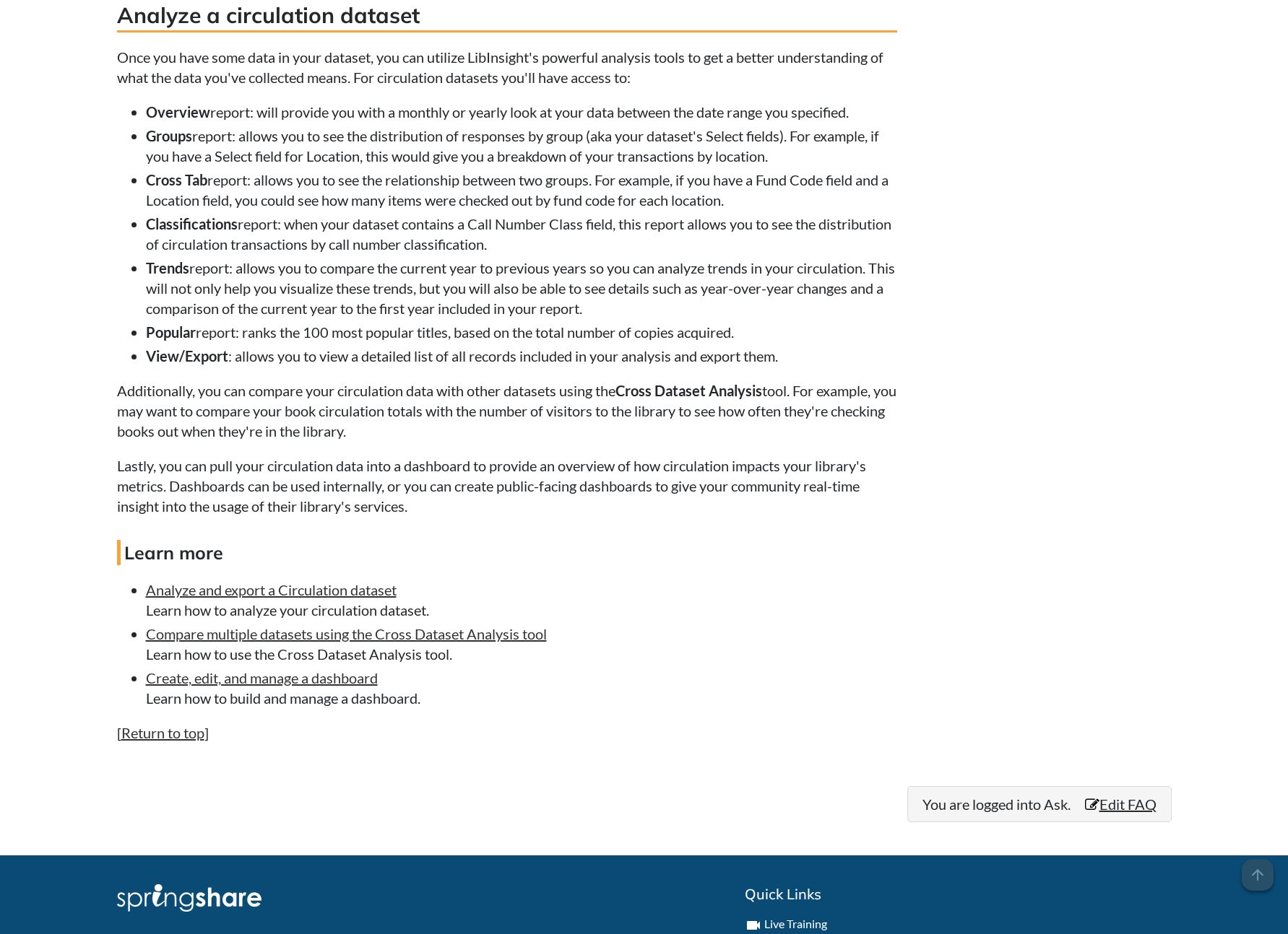
click at [354, 177] on li "Cross Tab report: allows you to see the relationship between two groups. For ex…" at bounding box center [521, 190] width 751 height 41
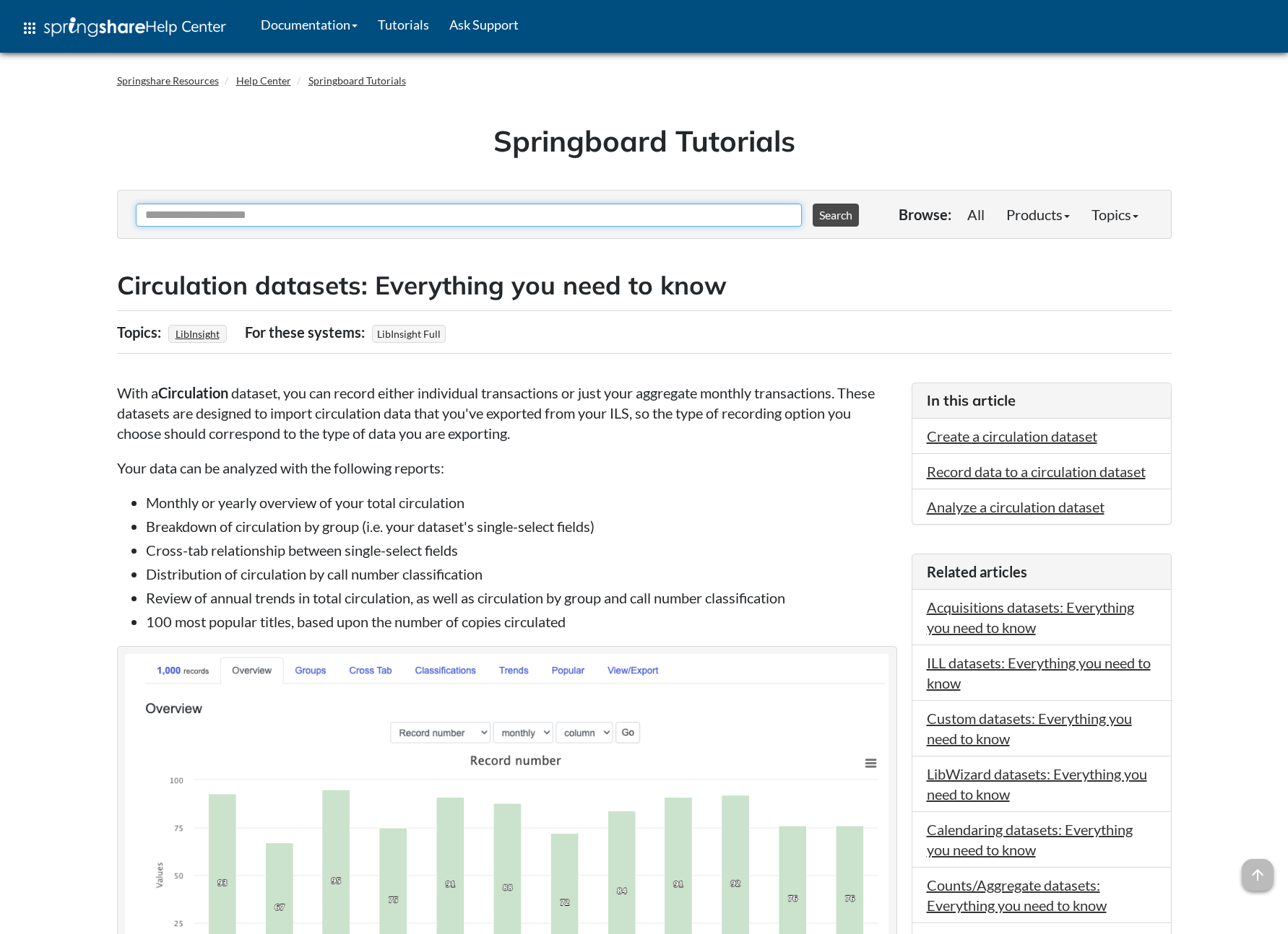
click at [332, 211] on input "Ask Another Question" at bounding box center [468, 215] width 666 height 23
click at [243, 224] on input "Ask Another Question" at bounding box center [468, 215] width 666 height 23
type input "*****"
click at [812, 203] on button "Search" at bounding box center [835, 215] width 47 height 23
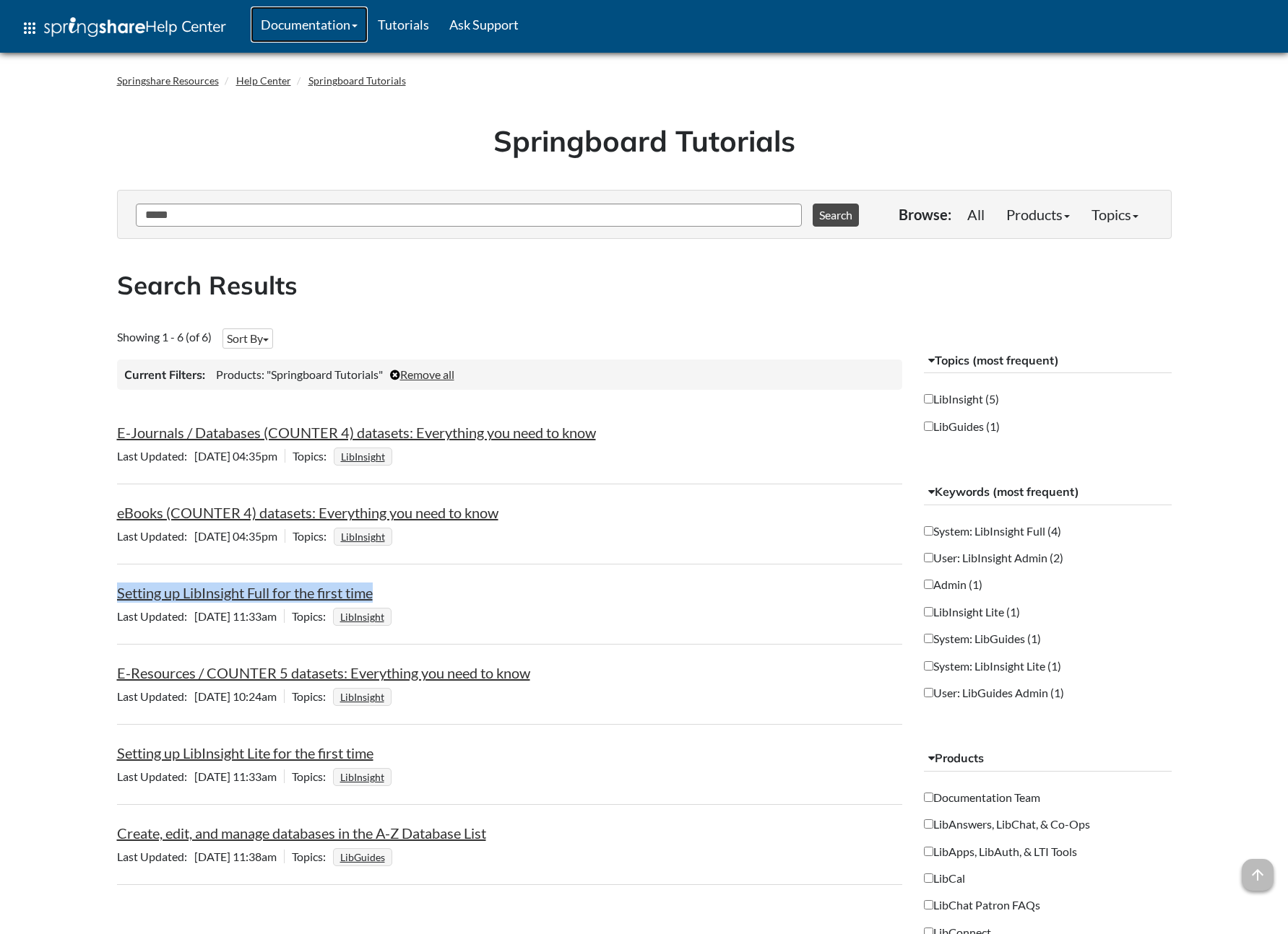
click at [347, 28] on link "Documentation" at bounding box center [309, 24] width 117 height 36
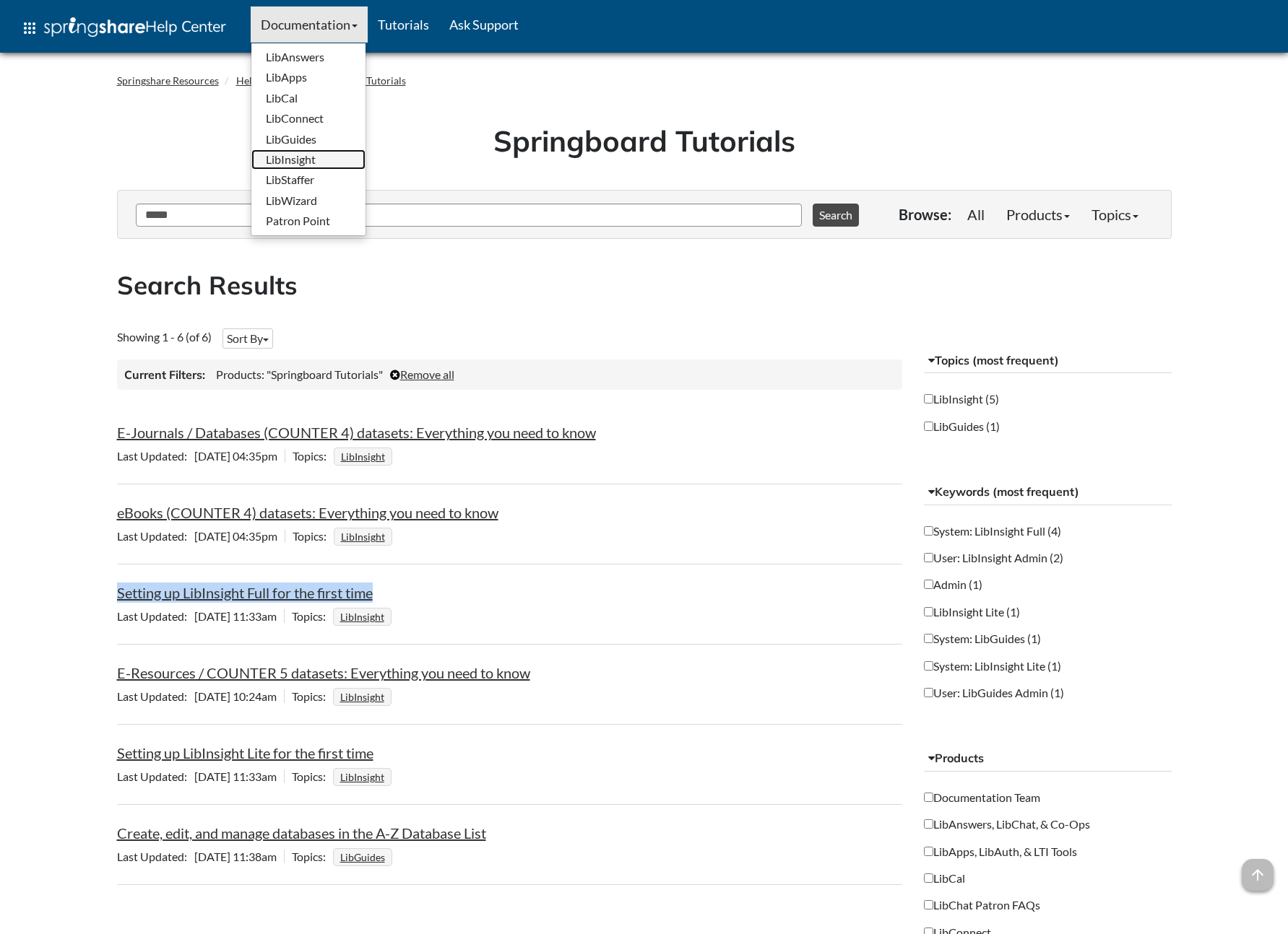
click at [299, 154] on link "LibInsight" at bounding box center [308, 159] width 114 height 20
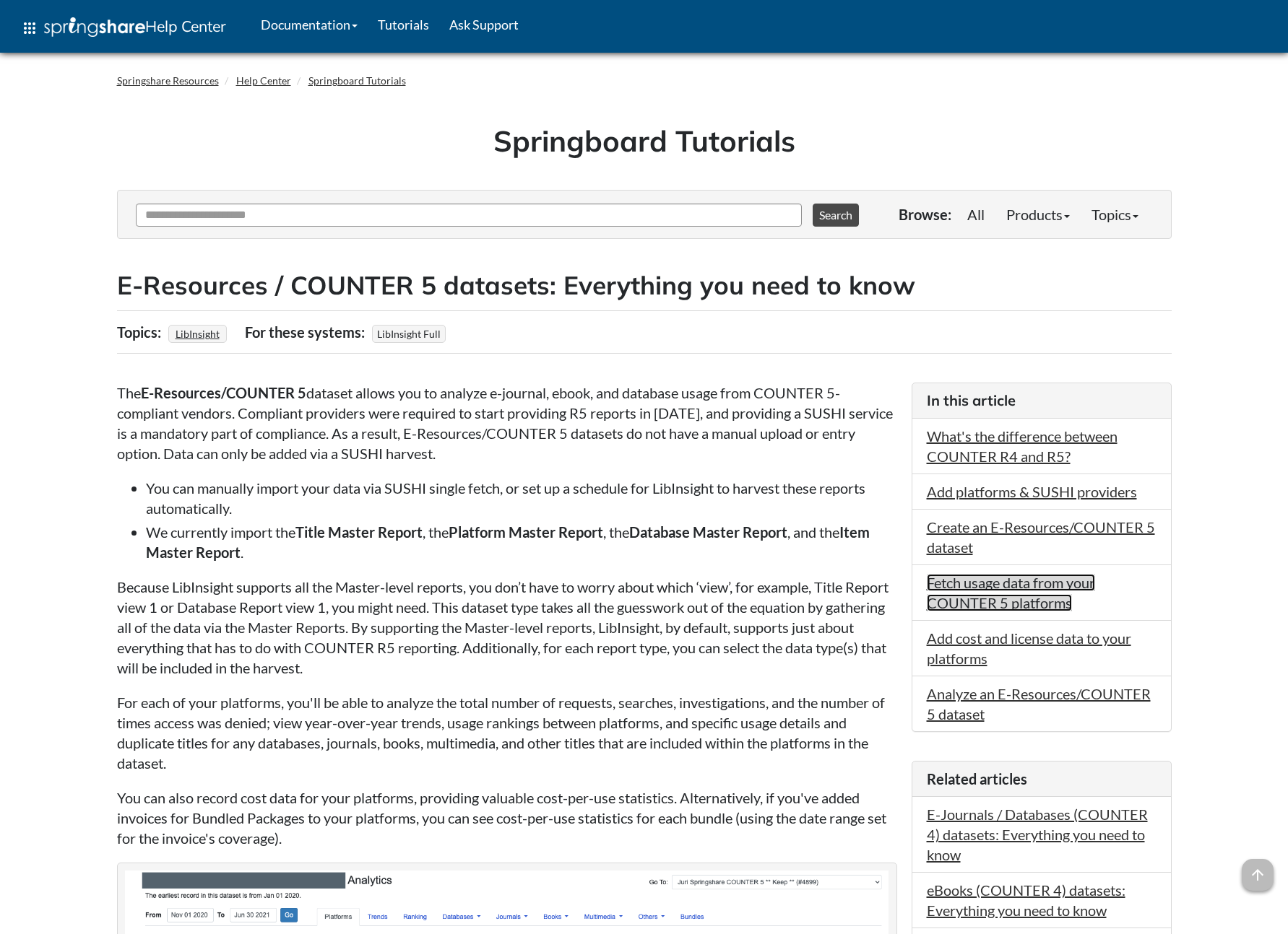
click at [1001, 582] on link "Fetch usage data from your COUNTER 5 platforms" at bounding box center [1011, 593] width 169 height 38
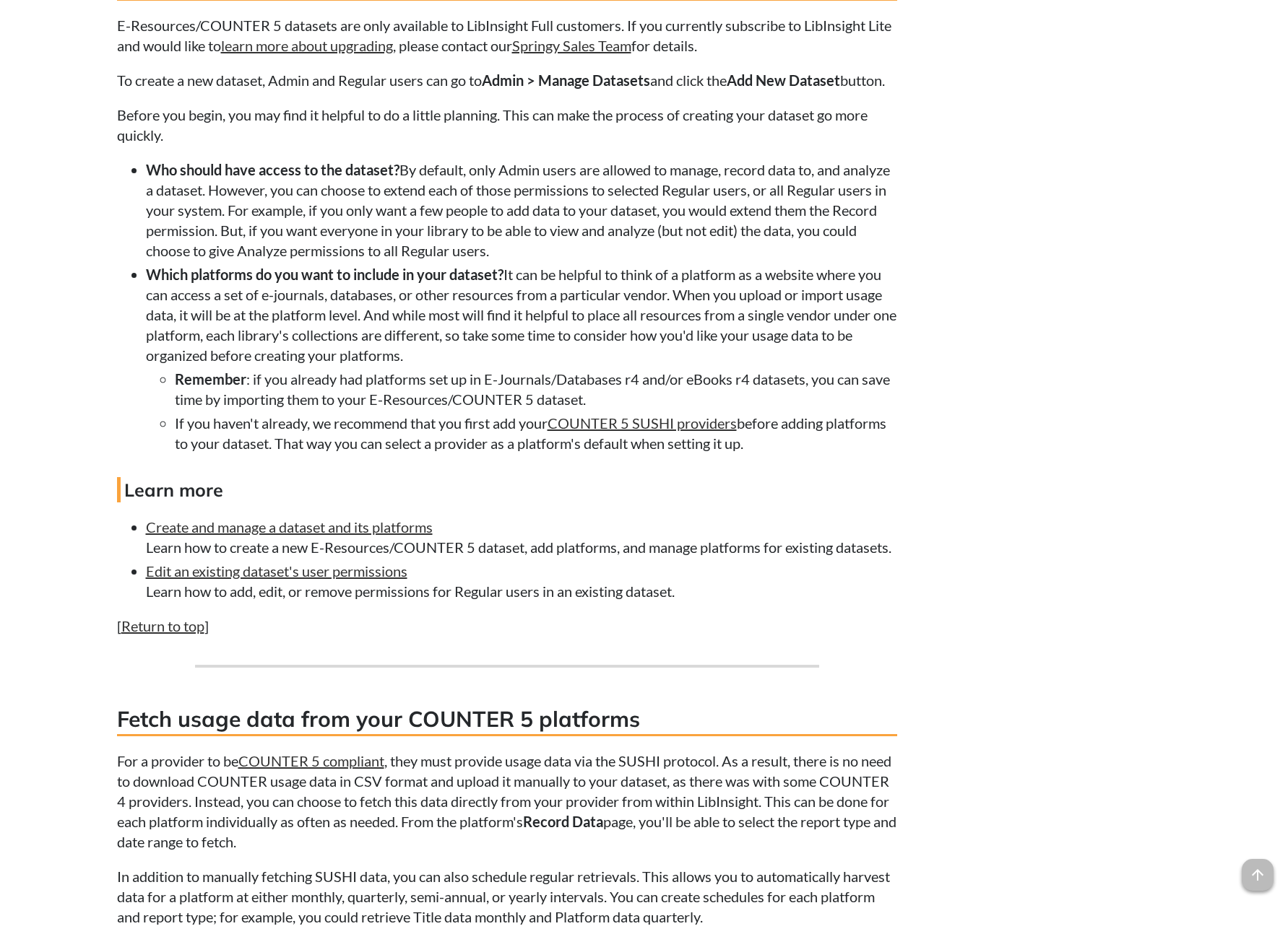
scroll to position [2519, 0]
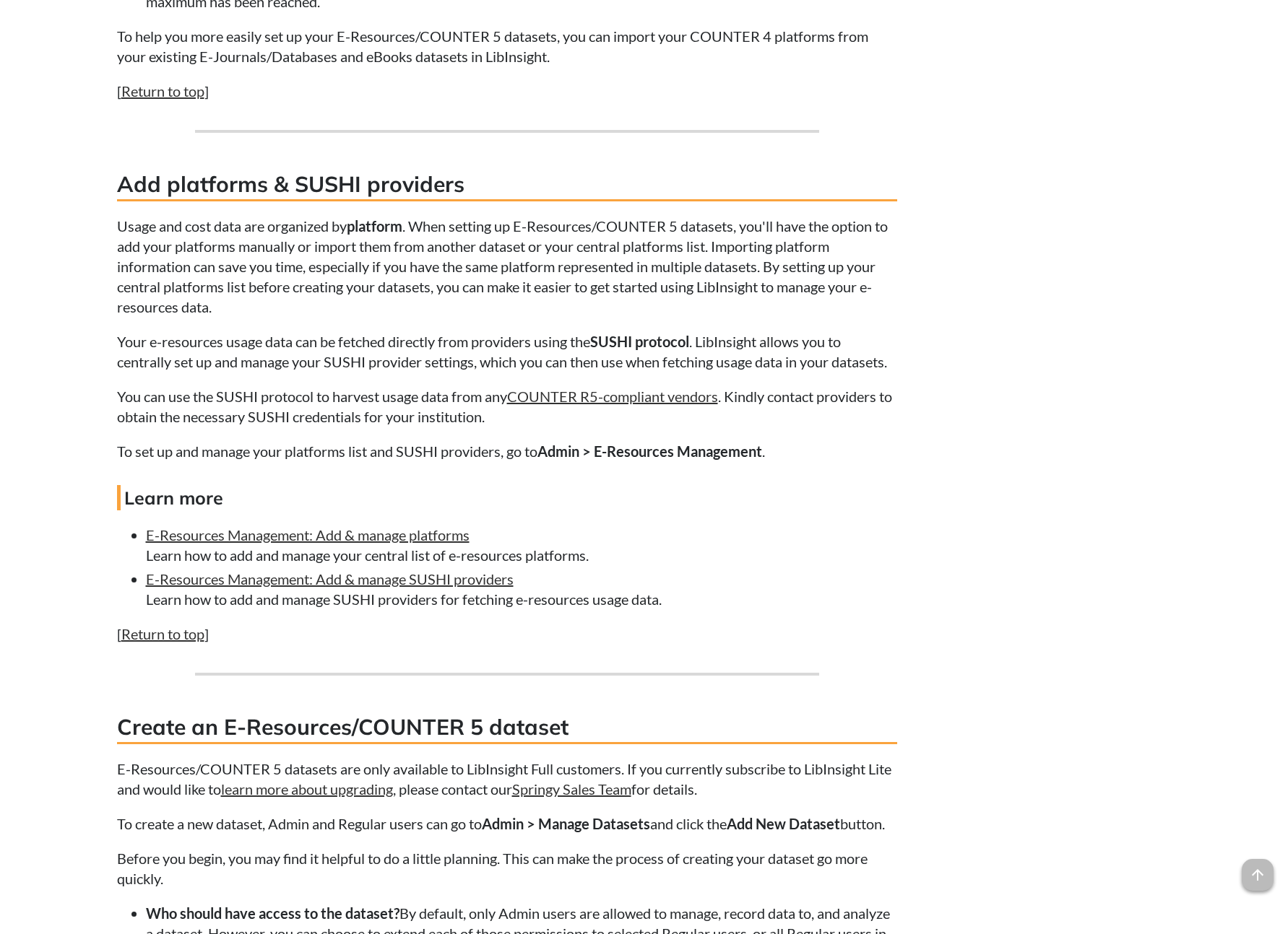
click at [412, 536] on link "E-Resources Management: Add & manage platforms" at bounding box center [308, 535] width 324 height 17
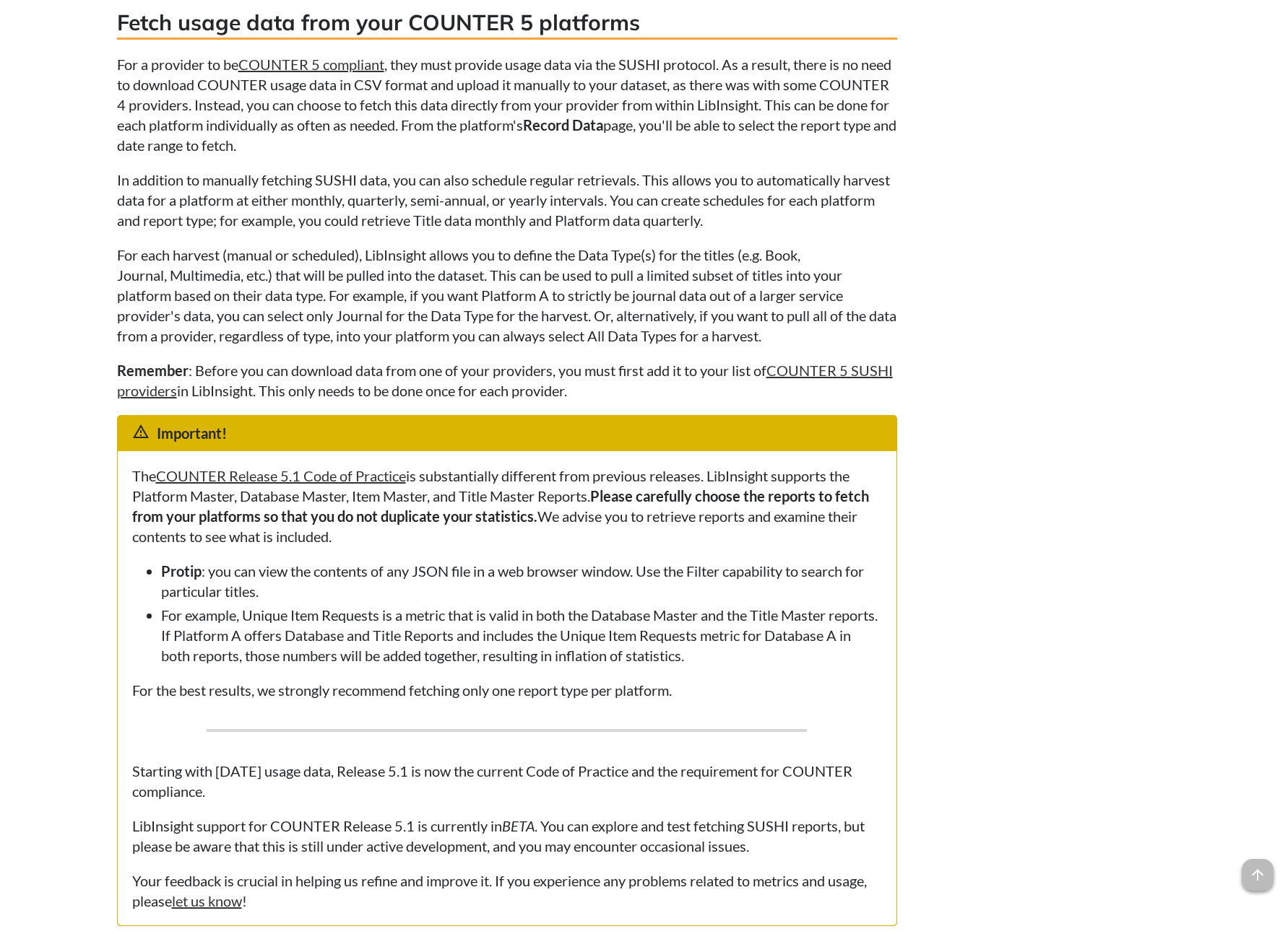
scroll to position [3869, 0]
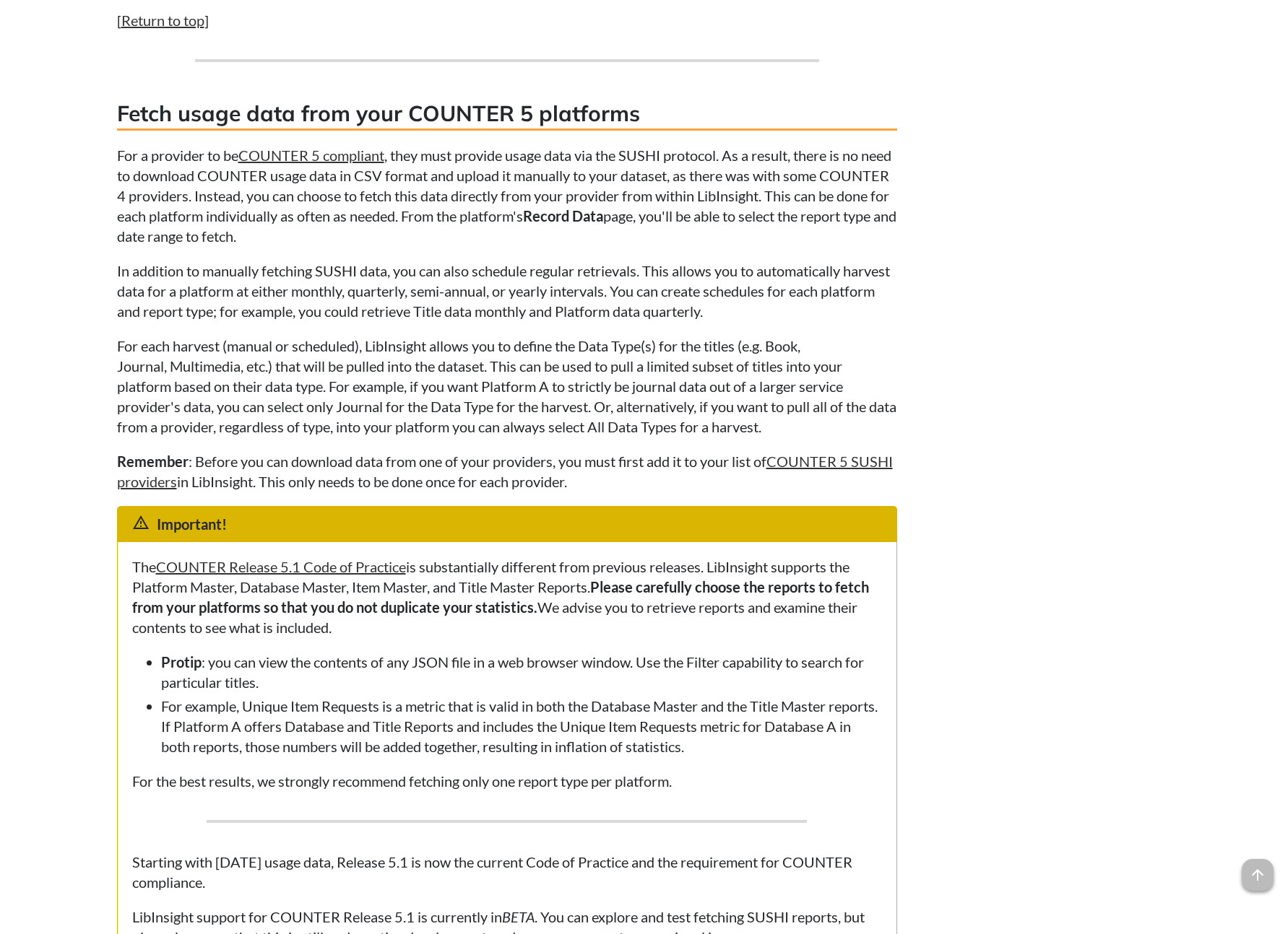
click at [452, 437] on p "For each harvest (manual or scheduled), LibInsight allows you to define the Dat…" at bounding box center [507, 387] width 780 height 101
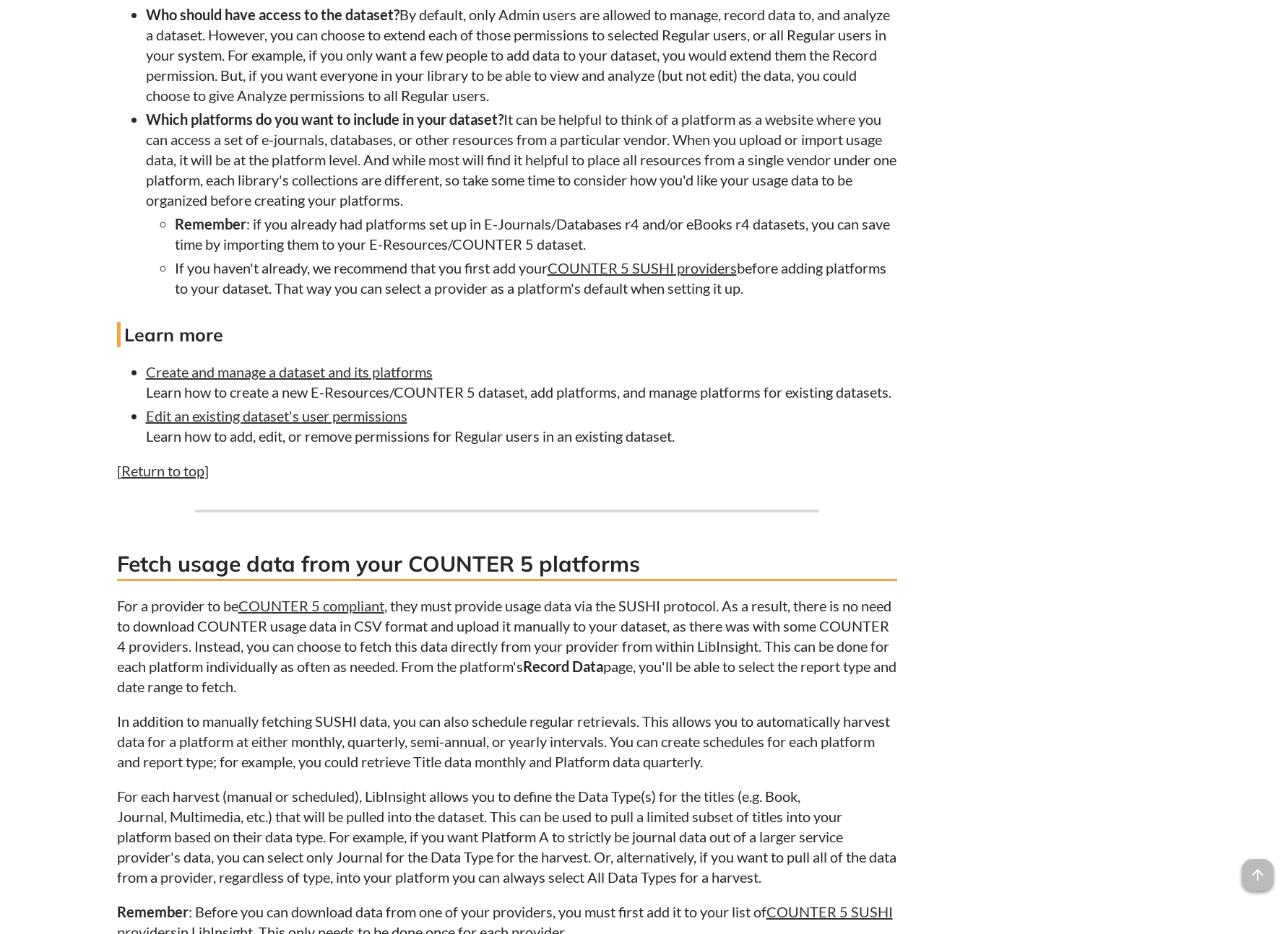
scroll to position [0, 0]
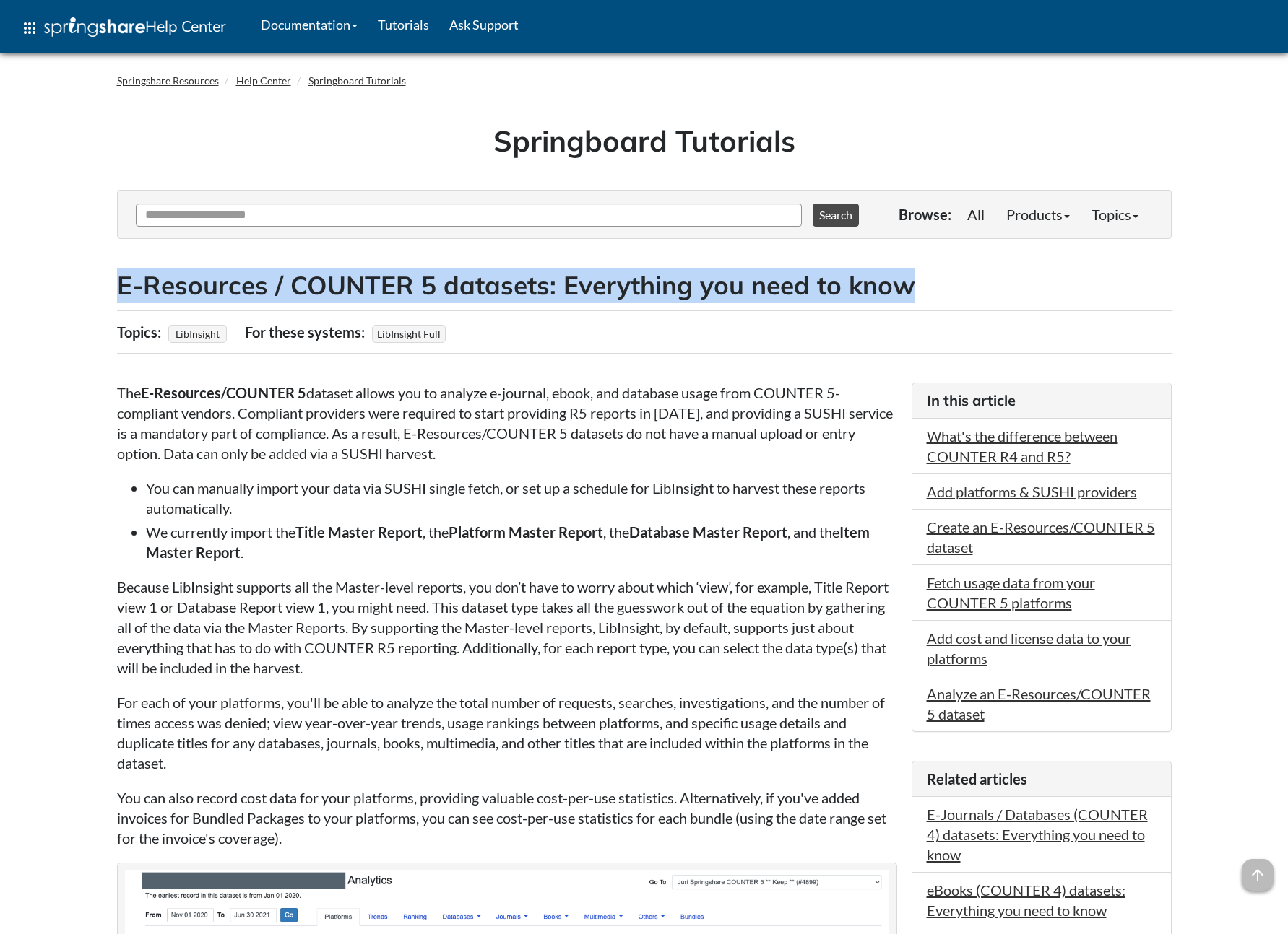
drag, startPoint x: 918, startPoint y: 287, endPoint x: 129, endPoint y: 268, distance: 789.2
click at [129, 268] on h2 "E-Resources / COUNTER 5 datasets: Everything you need to know" at bounding box center [644, 286] width 1054 height 36
copy h2 "E-Resources / COUNTER 5 datasets: Everything you need to know"
click at [990, 603] on link "Fetch usage data from your COUNTER 5 platforms" at bounding box center [1011, 593] width 169 height 38
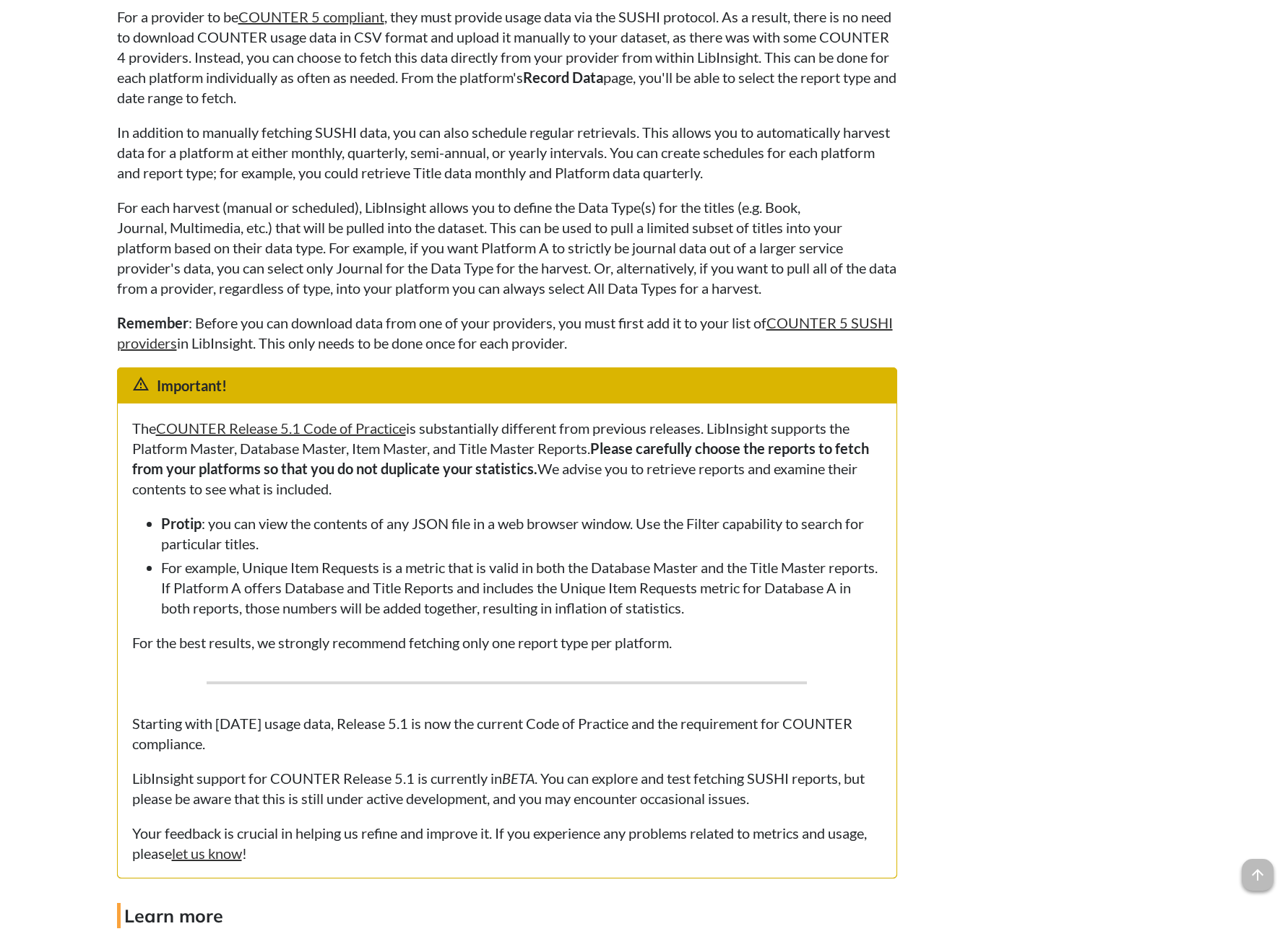
drag, startPoint x: 576, startPoint y: 18, endPoint x: 116, endPoint y: 21, distance: 460.0
copy h3 "Fetch usage data from your COUNTER 5 platforms"
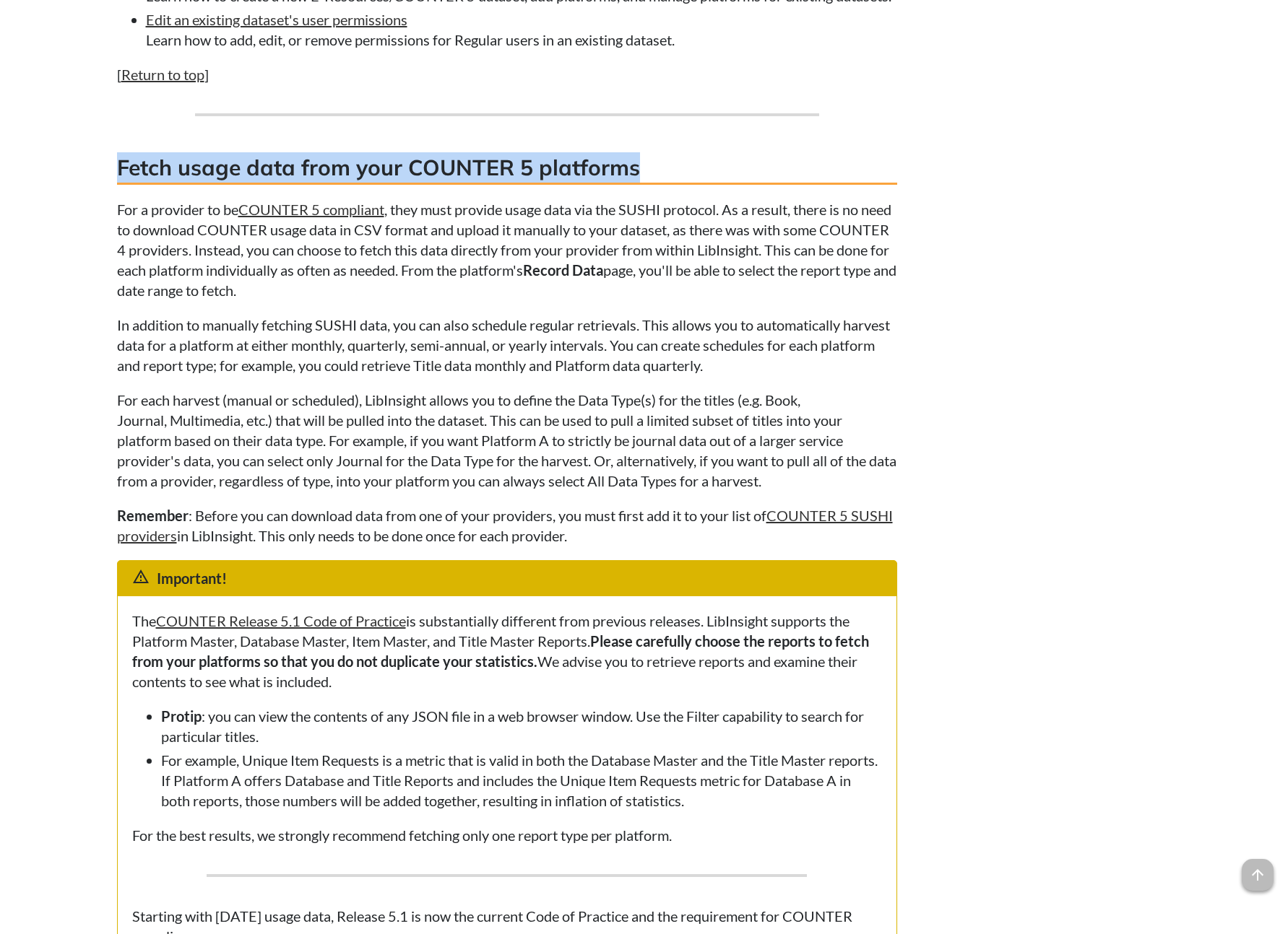
scroll to position [3799, 0]
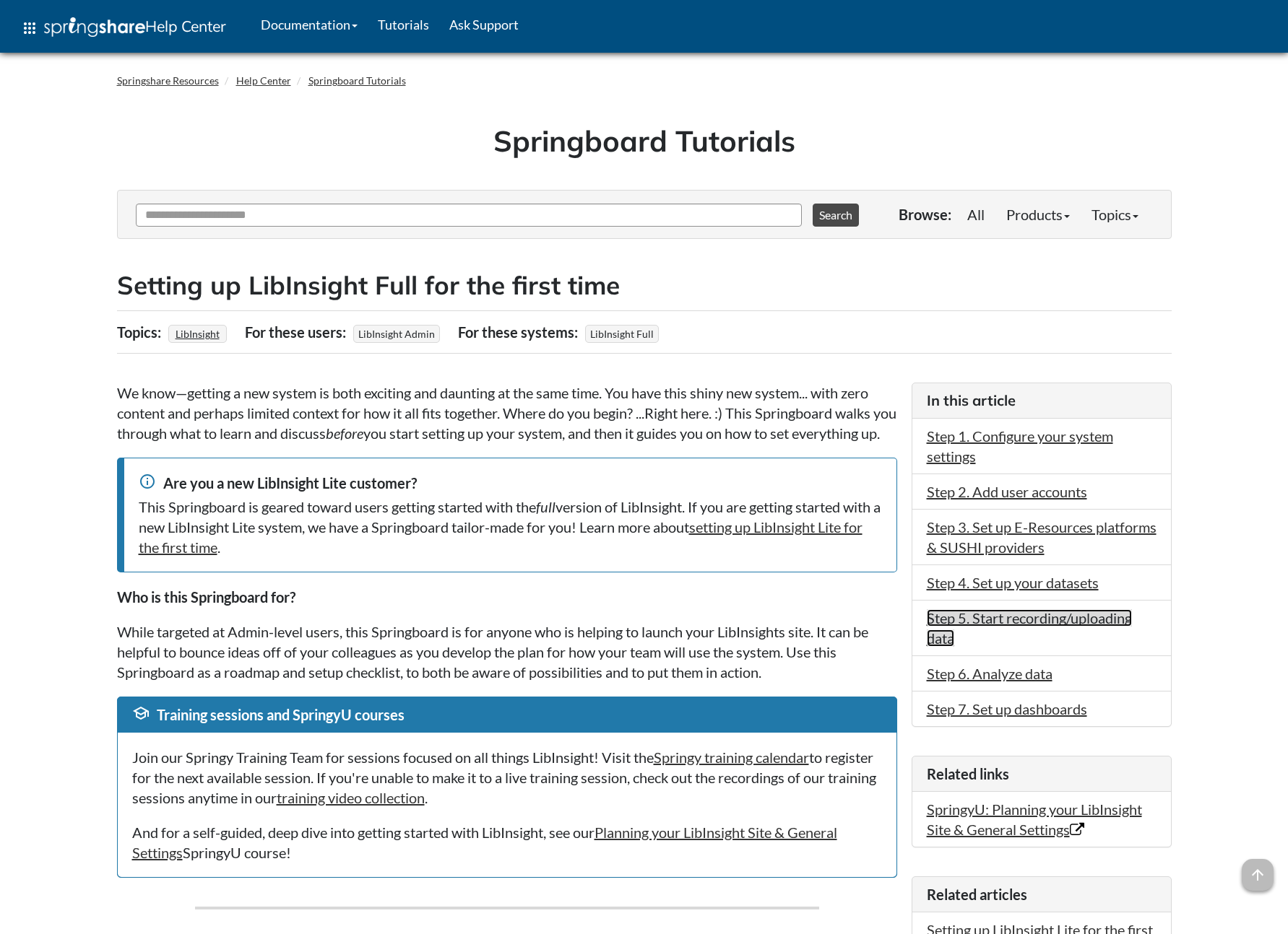
click at [1014, 609] on link "Step 5. Start recording/uploading data" at bounding box center [1029, 628] width 205 height 38
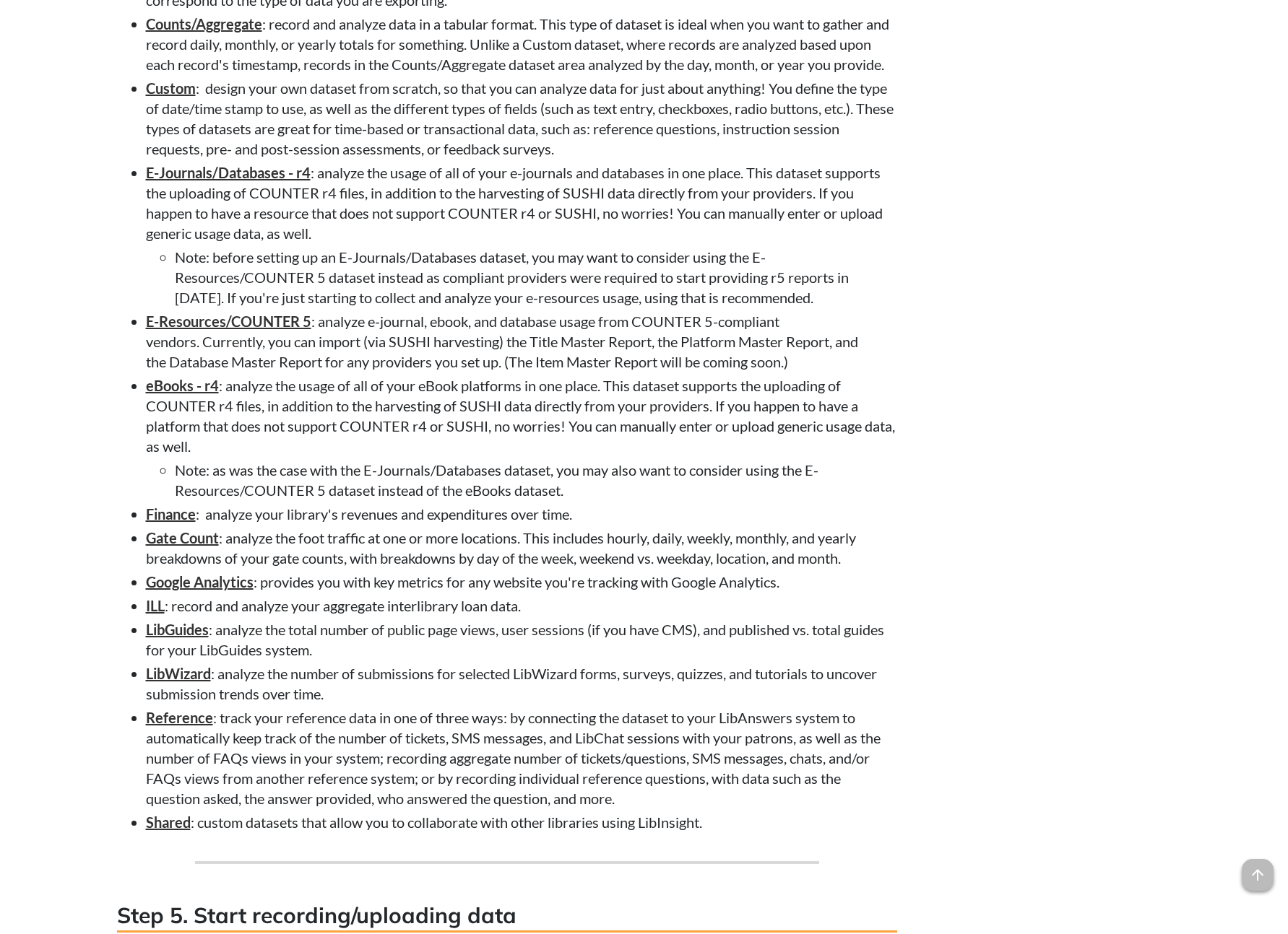
scroll to position [2831, 0]
click at [695, 489] on li "eBooks - r4 : analyze the usage of all of your eBook platforms in one place. Th…" at bounding box center [521, 437] width 751 height 125
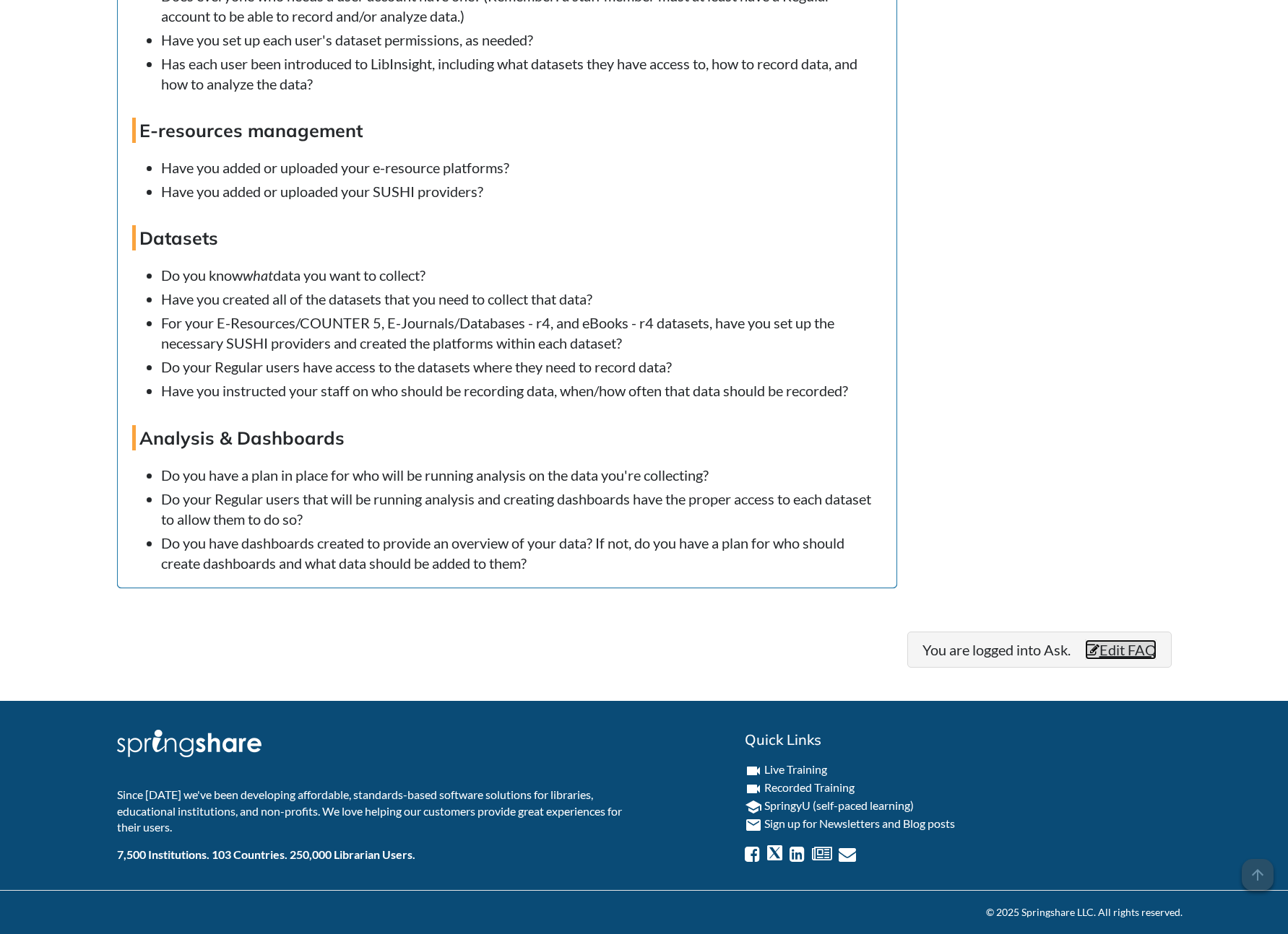
click at [1125, 656] on link "Edit FAQ" at bounding box center [1120, 649] width 72 height 20
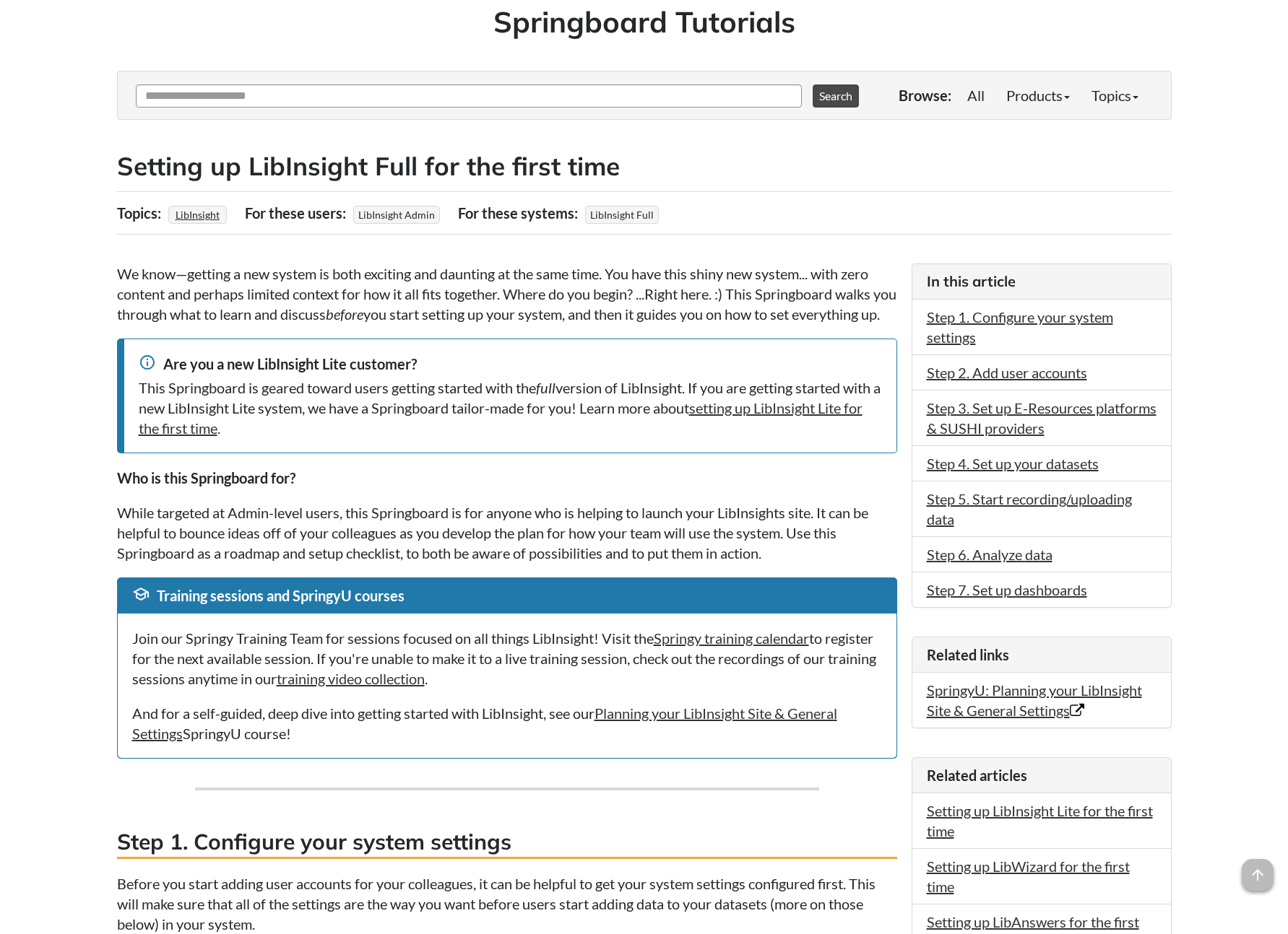
scroll to position [202, 0]
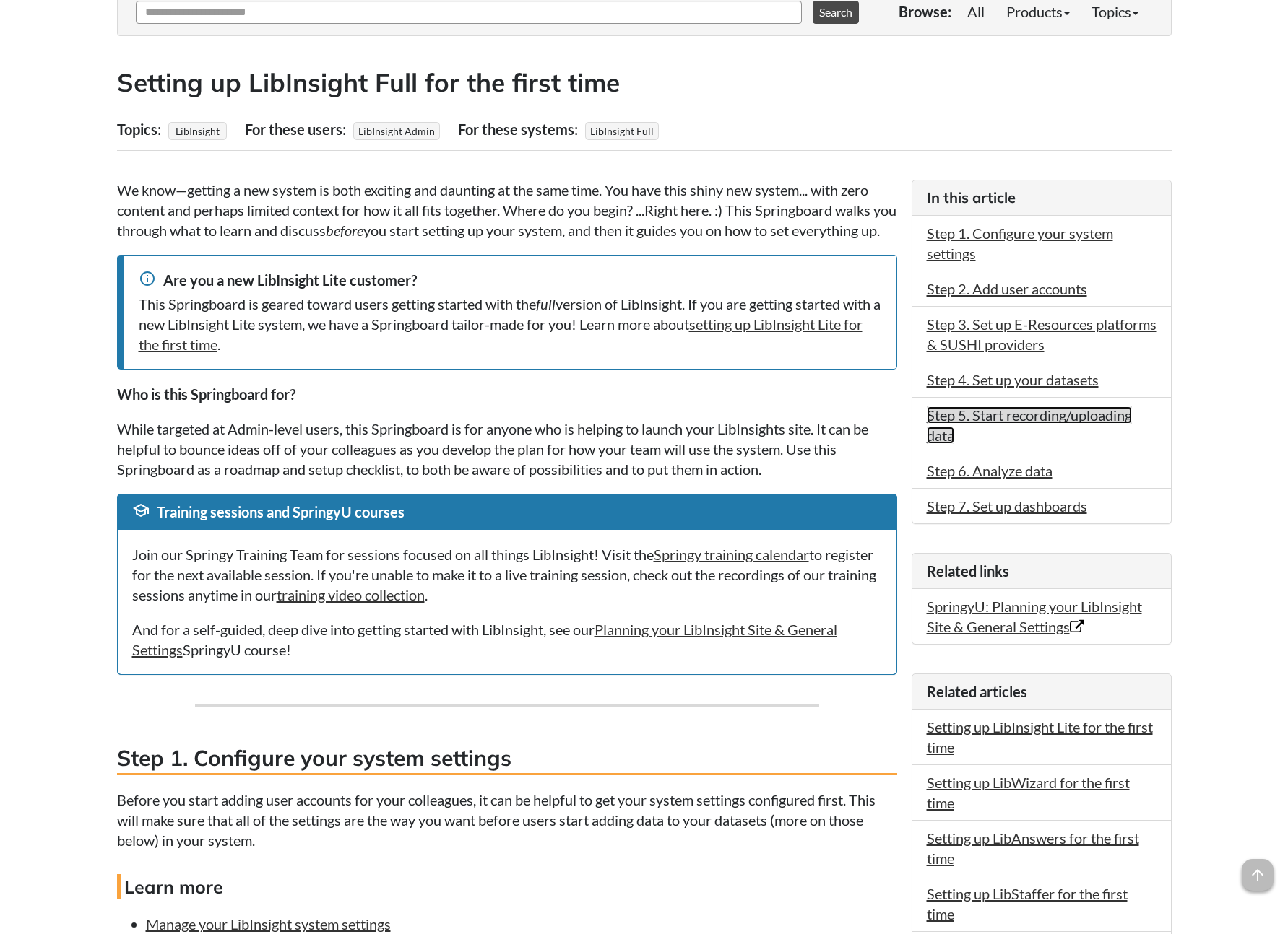
click at [987, 419] on link "Step 5. Start recording/uploading data" at bounding box center [1029, 425] width 205 height 38
